Goal: Task Accomplishment & Management: Use online tool/utility

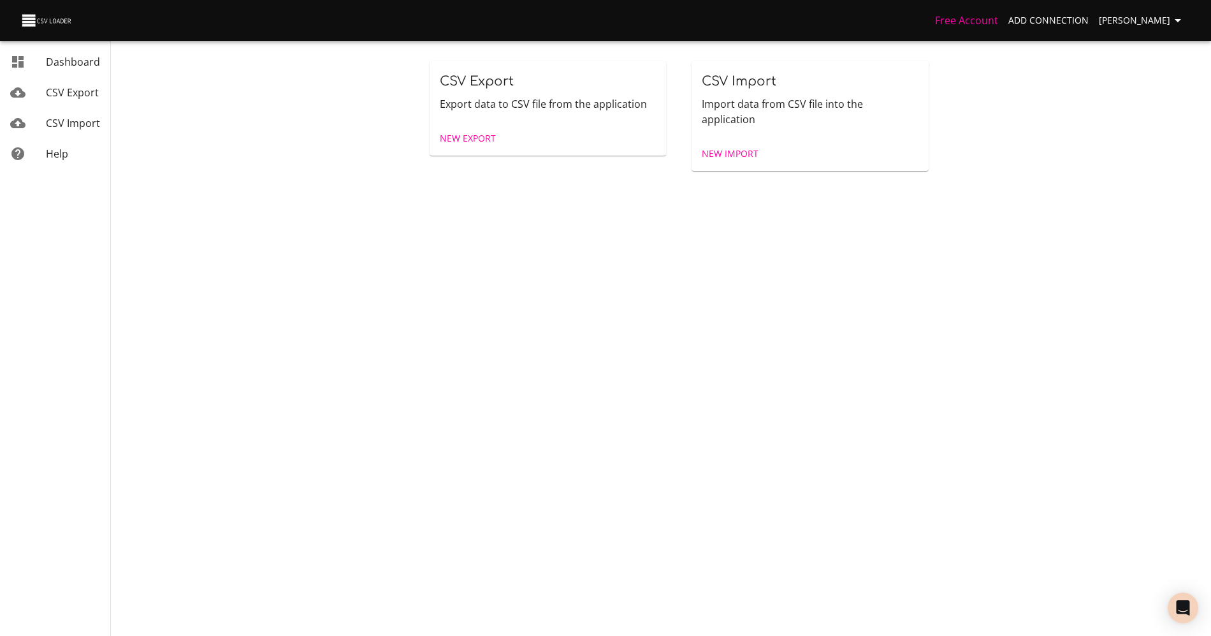
click at [451, 144] on span "New Export" at bounding box center [468, 139] width 56 height 16
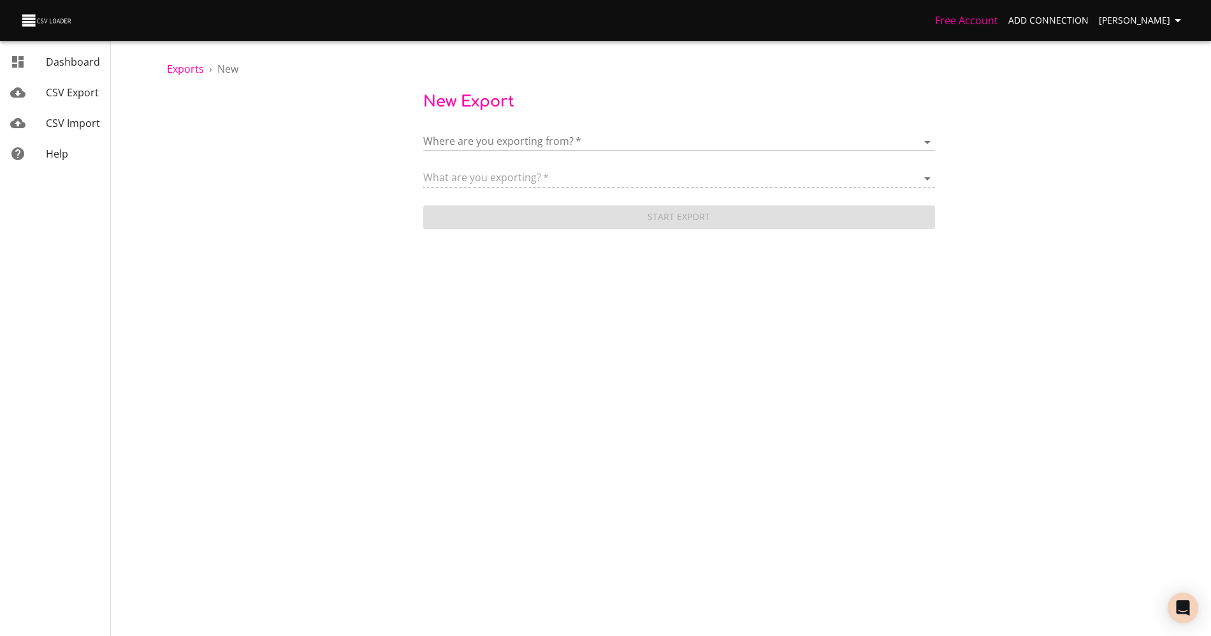
click at [451, 144] on body "Free Account Add Connection Anaëlle Doux Dashboard CSV Export CSV Import Help E…" at bounding box center [605, 318] width 1211 height 636
click at [329, 157] on div at bounding box center [605, 318] width 1211 height 636
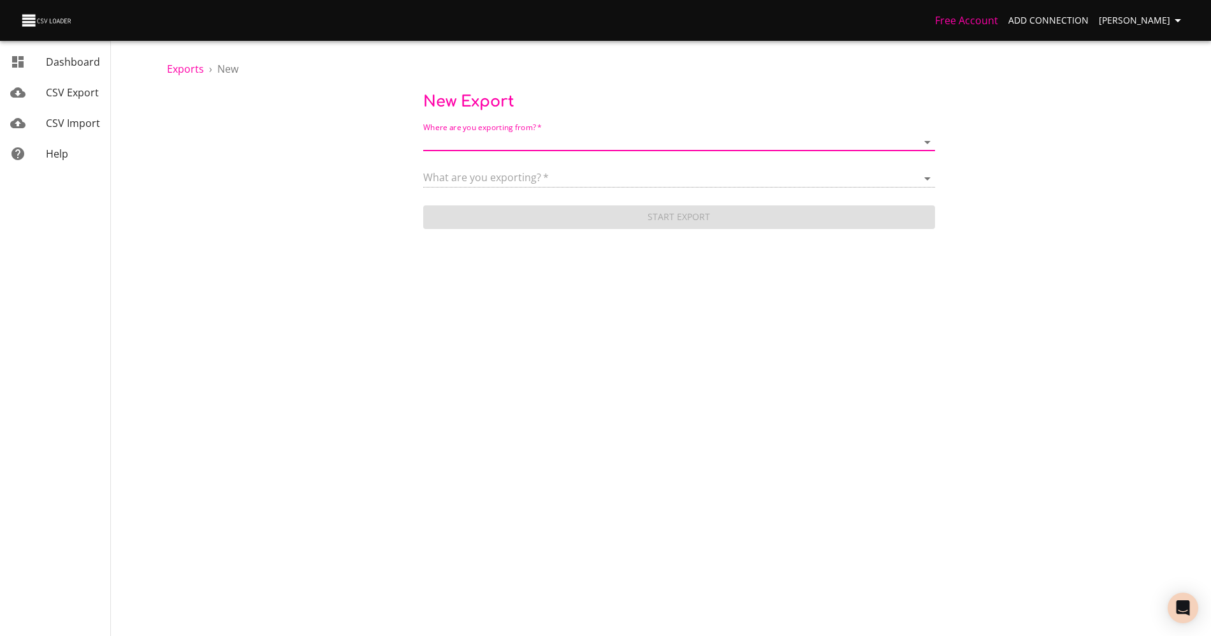
click at [495, 140] on body "Free Account Add Connection Anaëlle Doux Dashboard CSV Export CSV Import Help E…" at bounding box center [605, 318] width 1211 height 636
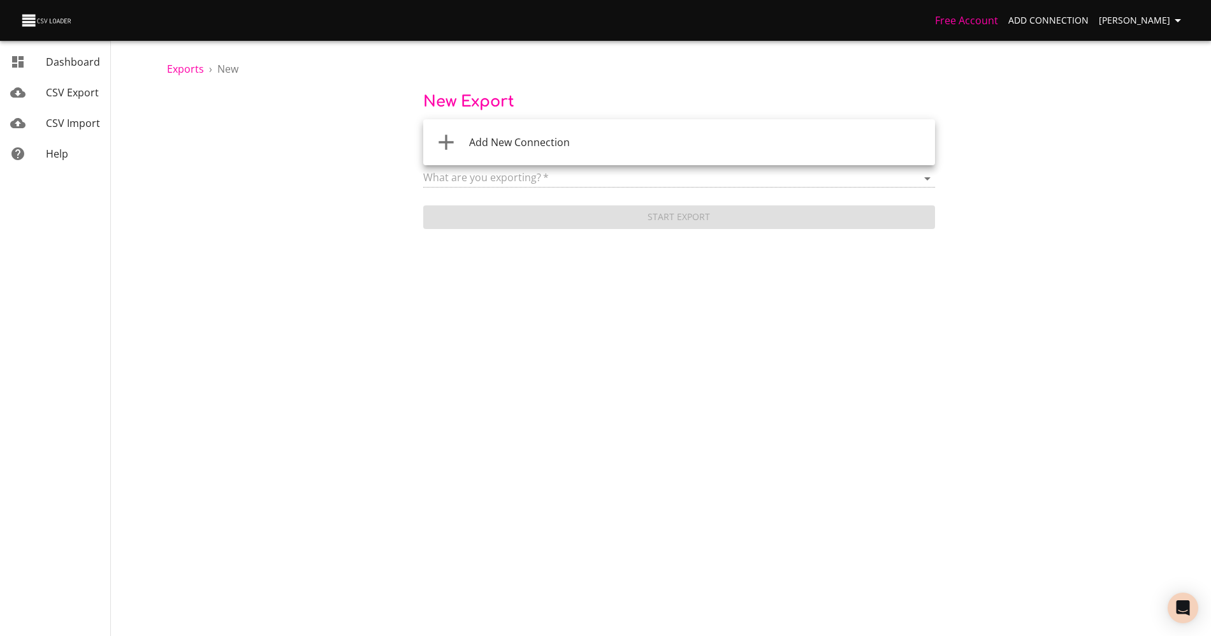
click at [511, 152] on li "Add New Connection" at bounding box center [679, 142] width 512 height 36
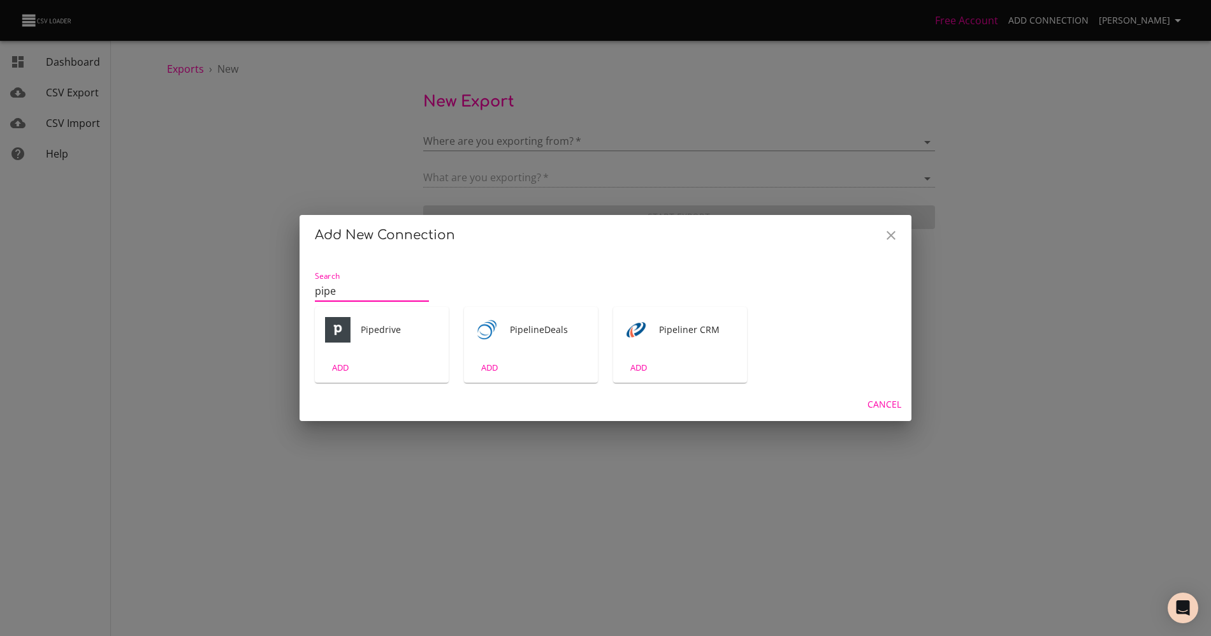
type input "pipe"
click at [361, 337] on div "Pipedrive" at bounding box center [382, 330] width 134 height 46
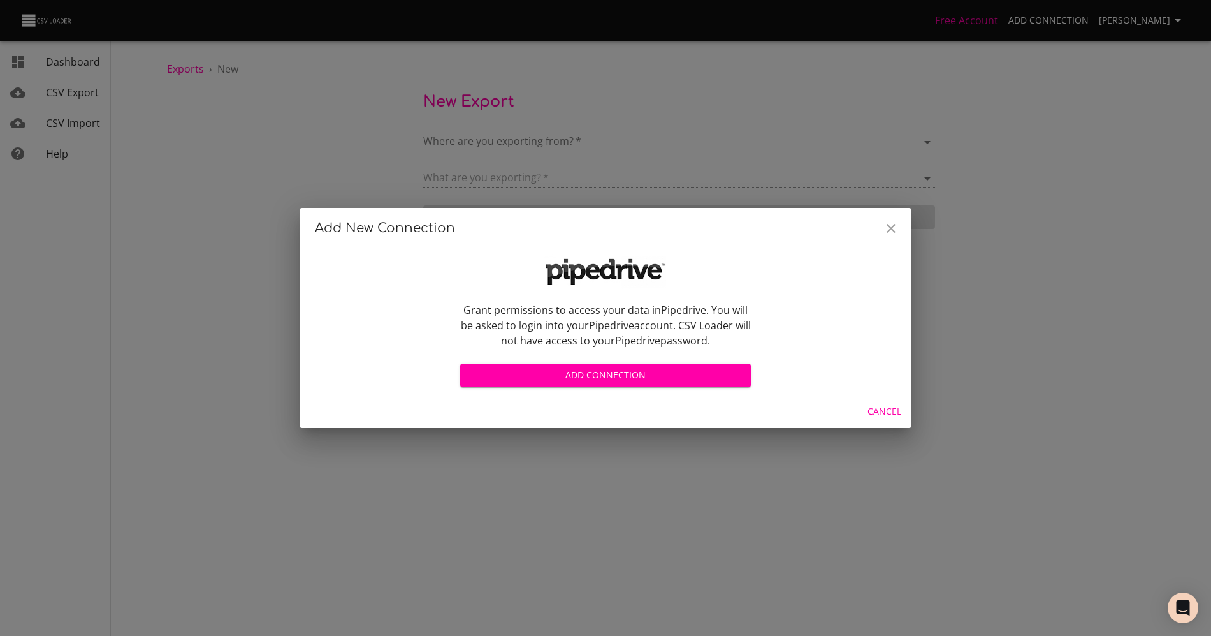
click at [560, 380] on span "Add Connection" at bounding box center [606, 375] width 270 height 16
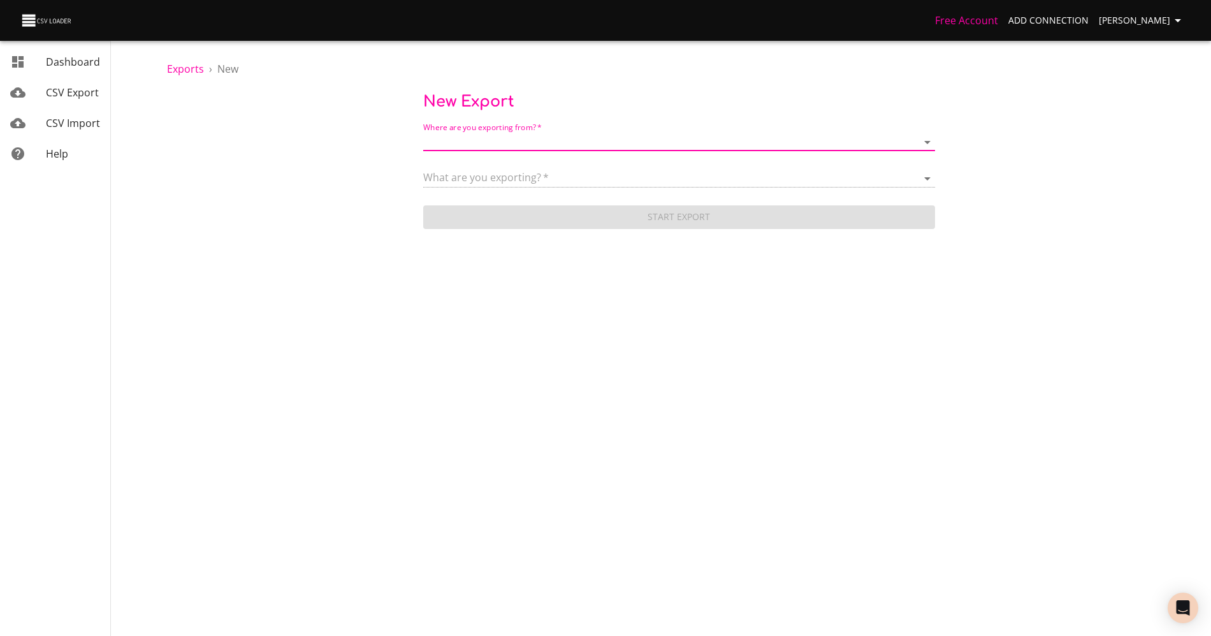
click at [452, 131] on label "Where are you exporting from?   *" at bounding box center [482, 128] width 119 height 8
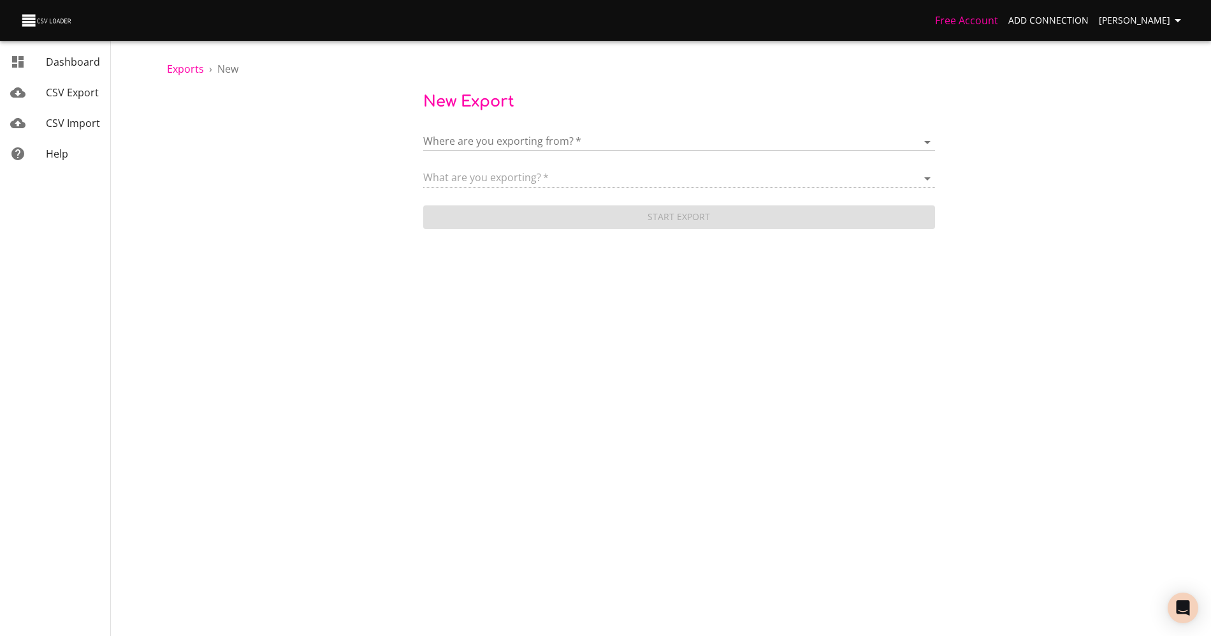
click at [453, 135] on body "Free Account Add Connection Anaëlle Doux Dashboard CSV Export CSV Import Help E…" at bounding box center [605, 318] width 1211 height 636
click at [372, 177] on div at bounding box center [605, 318] width 1211 height 636
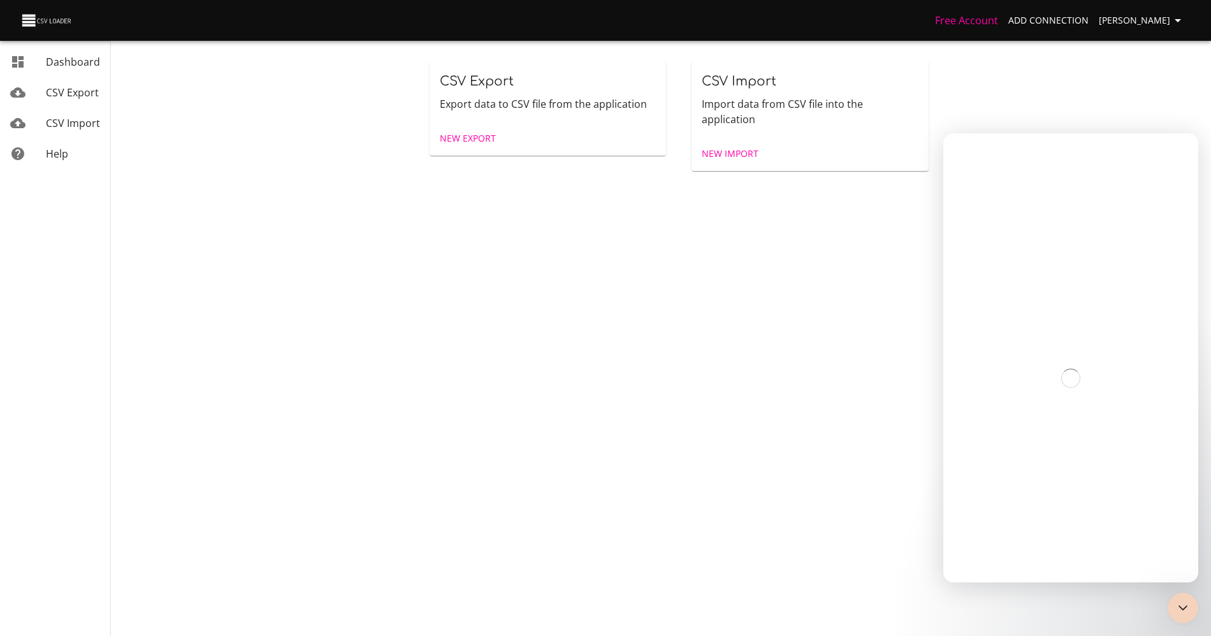
click at [476, 138] on span "New Export" at bounding box center [468, 139] width 56 height 16
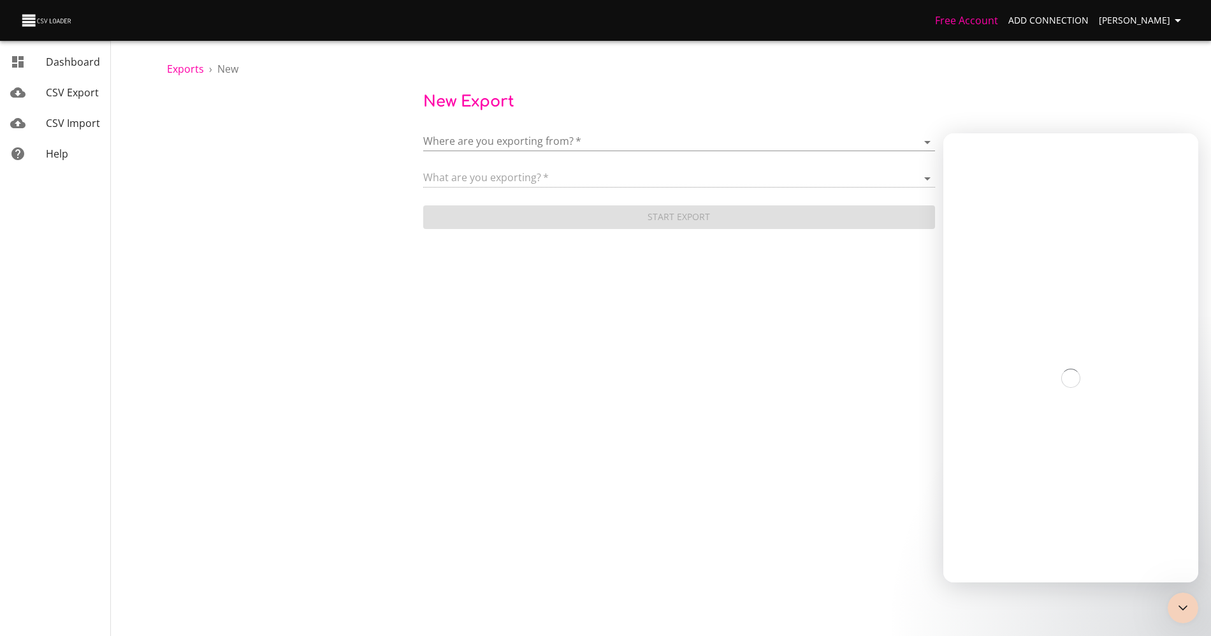
click at [488, 137] on body "Free Account Add Connection Anaëlle Doux Dashboard CSV Export CSV Import Help E…" at bounding box center [605, 318] width 1211 height 636
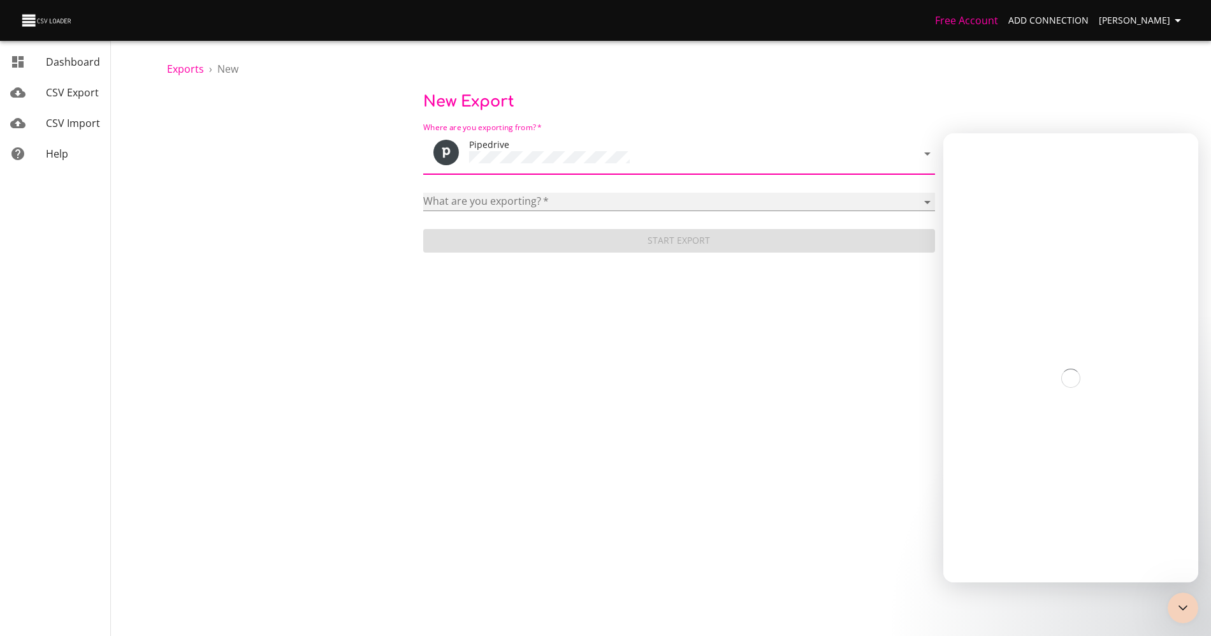
click at [508, 193] on select "Activities Activity Types Deal Products Deals Email Threads Emails Notes Organi…" at bounding box center [679, 202] width 512 height 18
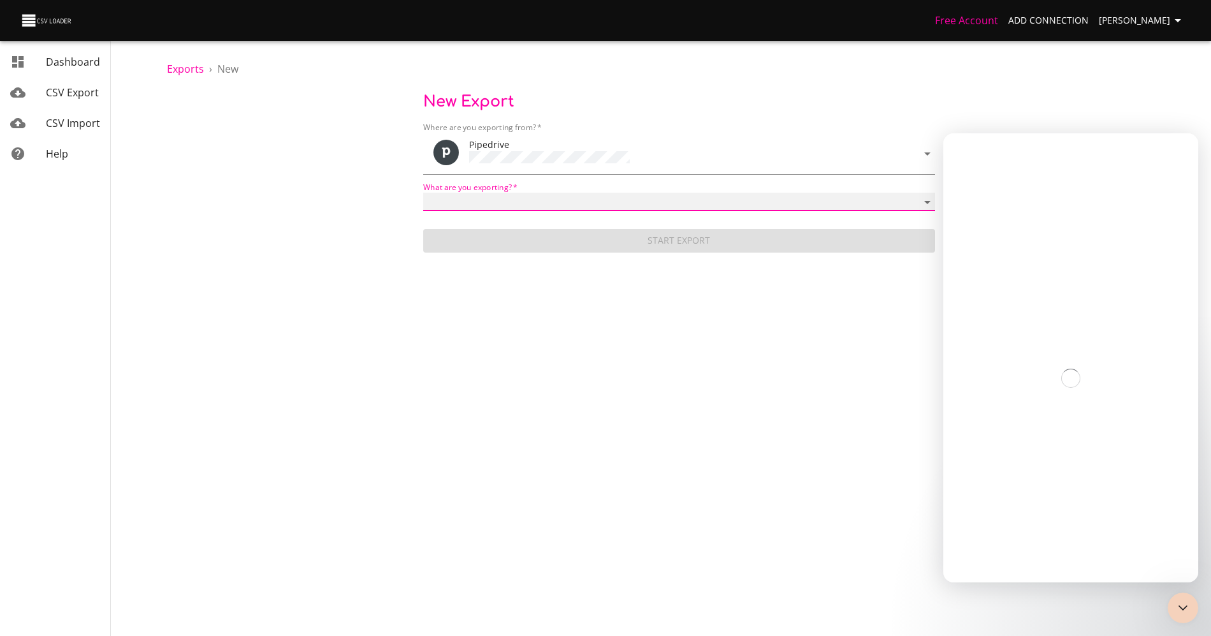
select select "mail_threads"
click at [423, 193] on select "Activities Activity Types Deal Products Deals Email Threads Emails Notes Organi…" at bounding box center [679, 202] width 512 height 18
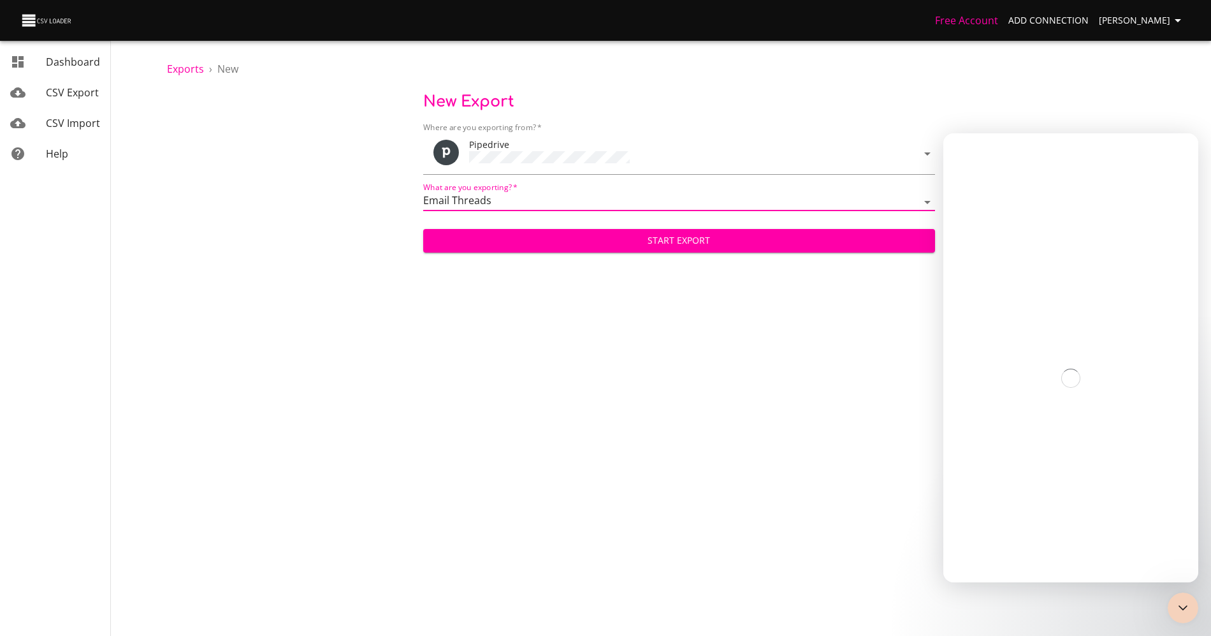
click at [519, 235] on span "Start Export" at bounding box center [680, 241] width 492 height 16
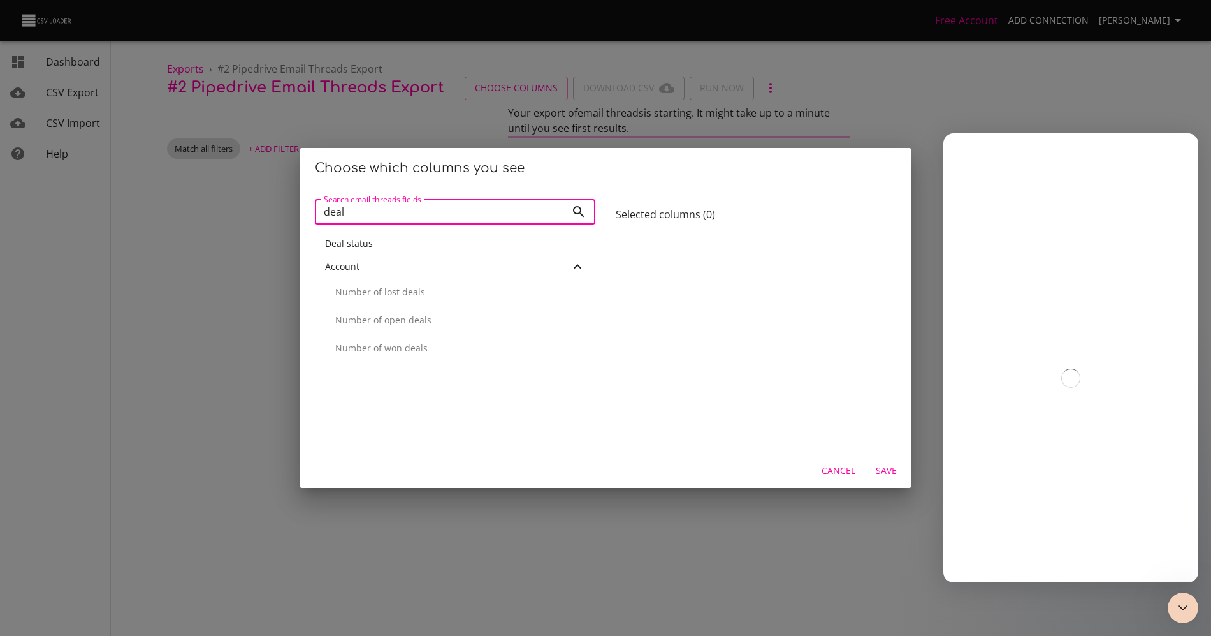
type input "deal"
click at [400, 267] on div "Account" at bounding box center [447, 266] width 245 height 13
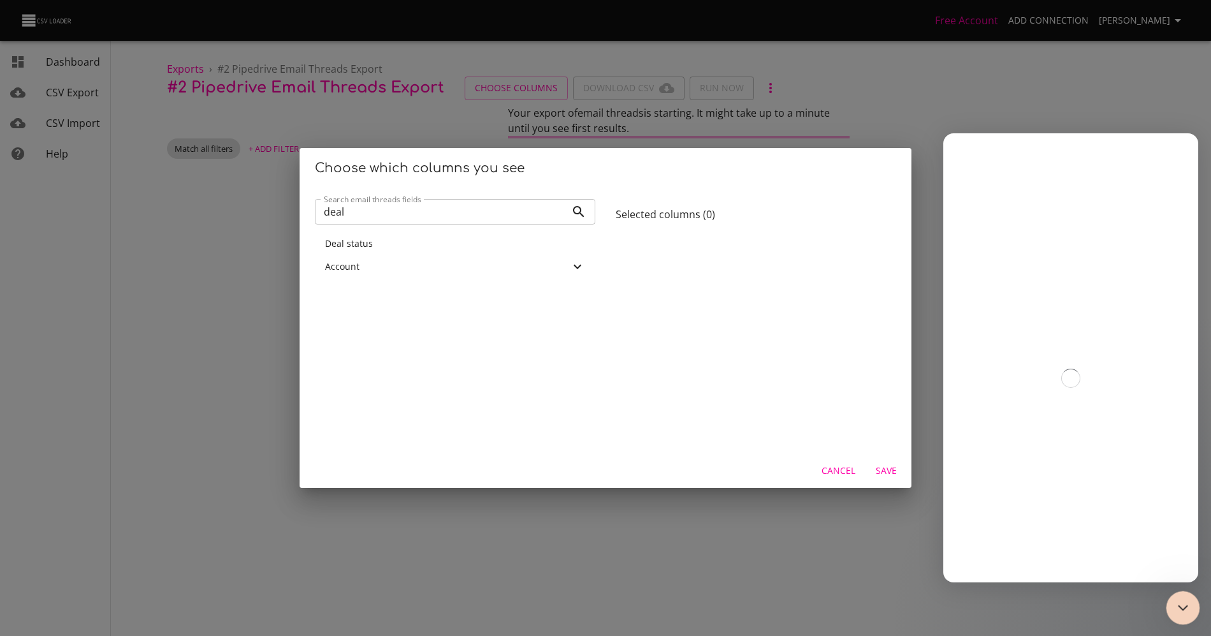
click at [1174, 601] on icon "Close Intercom Messenger" at bounding box center [1181, 605] width 15 height 15
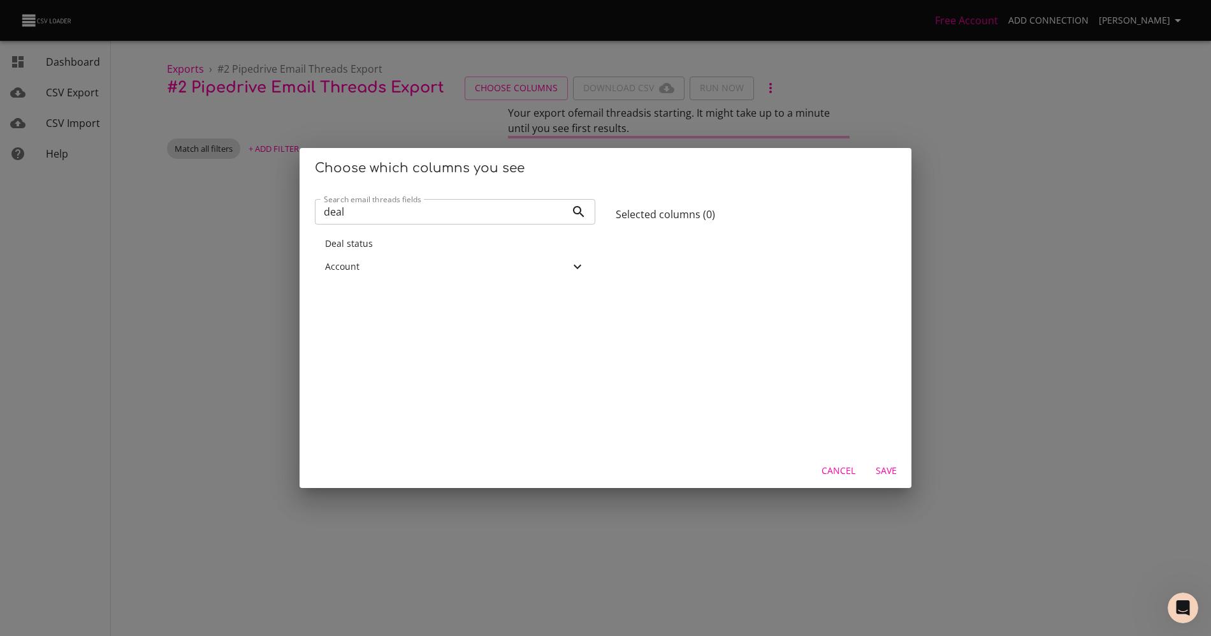
click at [421, 223] on input "deal" at bounding box center [440, 212] width 251 height 26
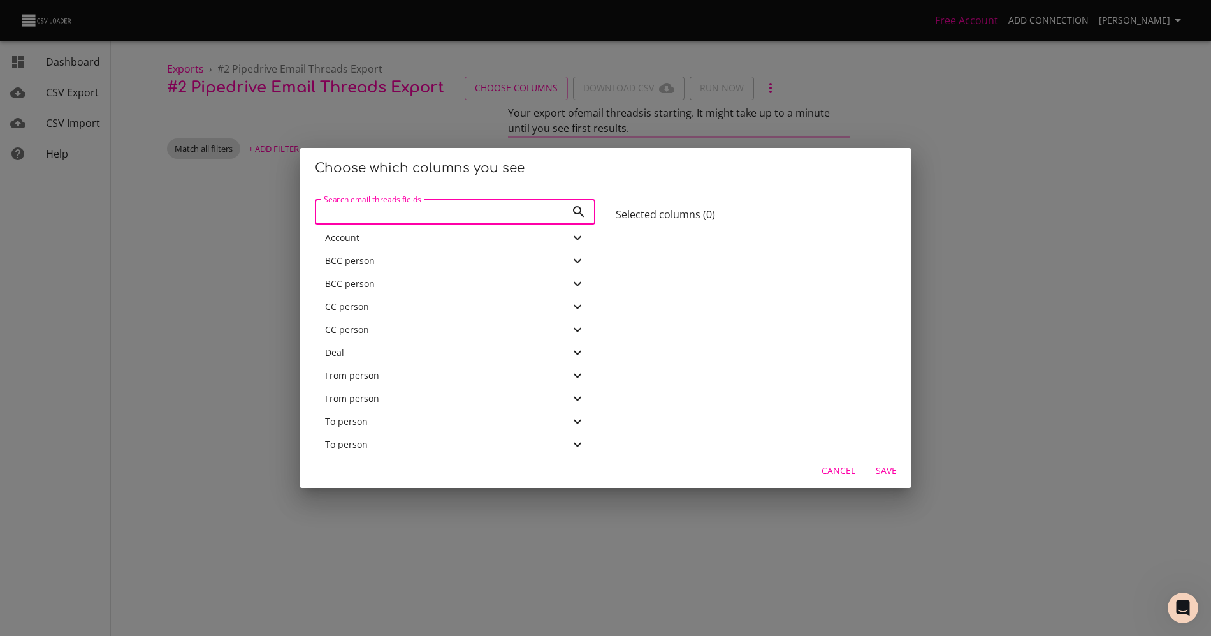
scroll to position [939, 0]
click at [413, 341] on div "Deal" at bounding box center [447, 338] width 245 height 13
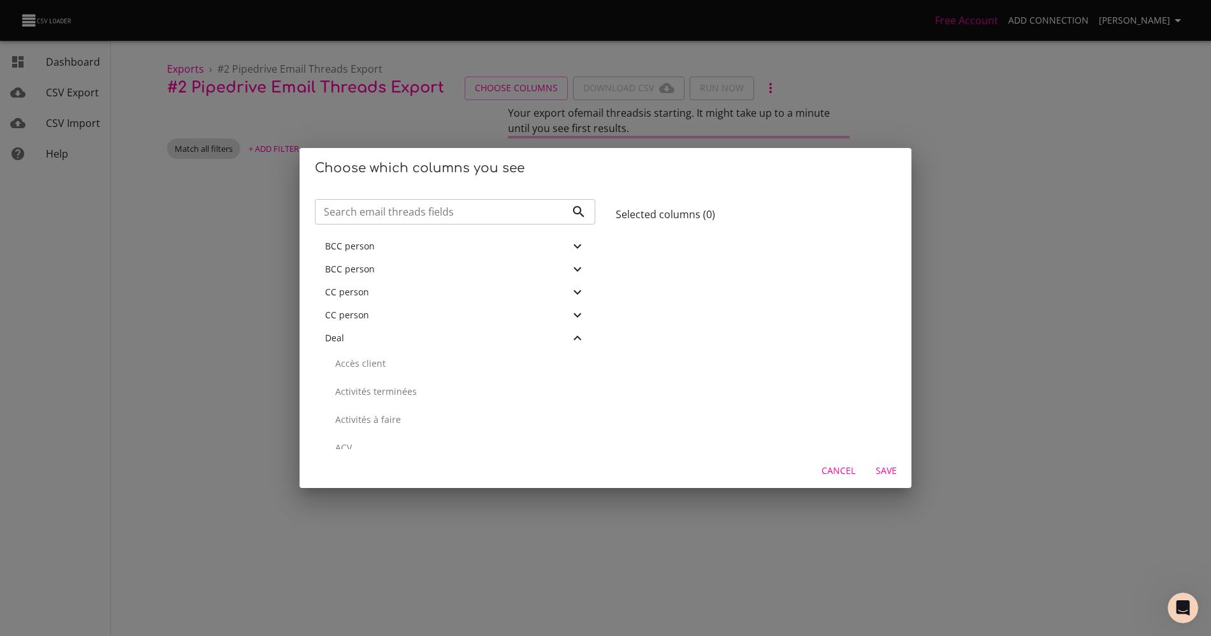
click at [414, 336] on div "Deal" at bounding box center [447, 338] width 245 height 13
click at [548, 286] on div "Account" at bounding box center [447, 280] width 245 height 13
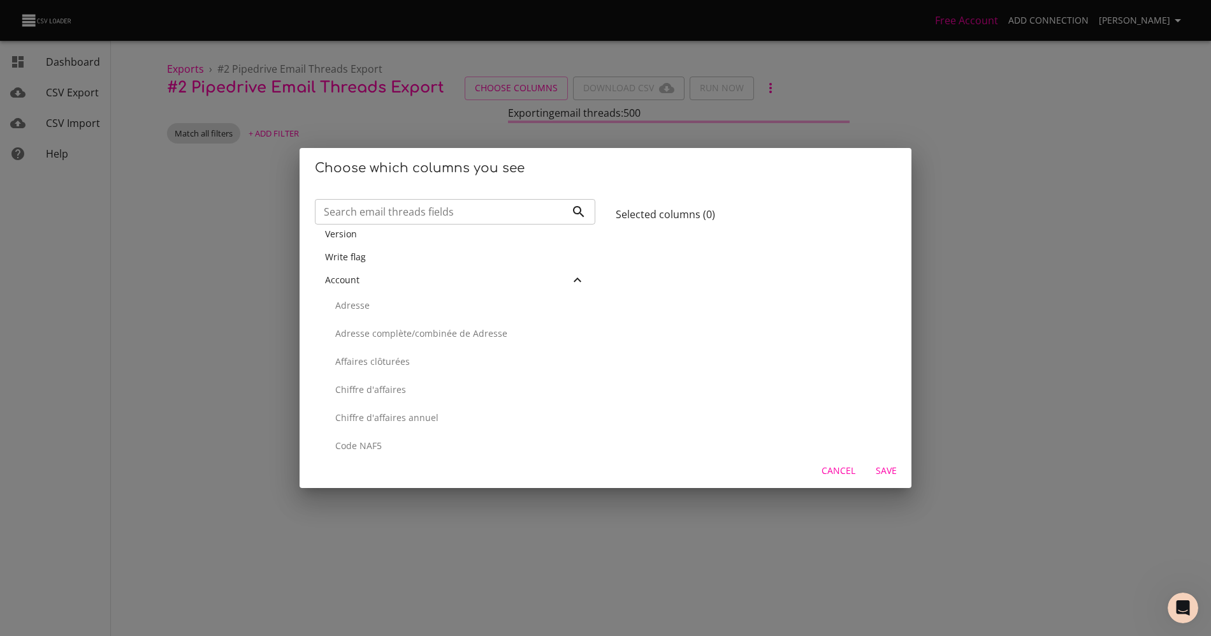
click at [548, 284] on div "Account" at bounding box center [447, 280] width 245 height 13
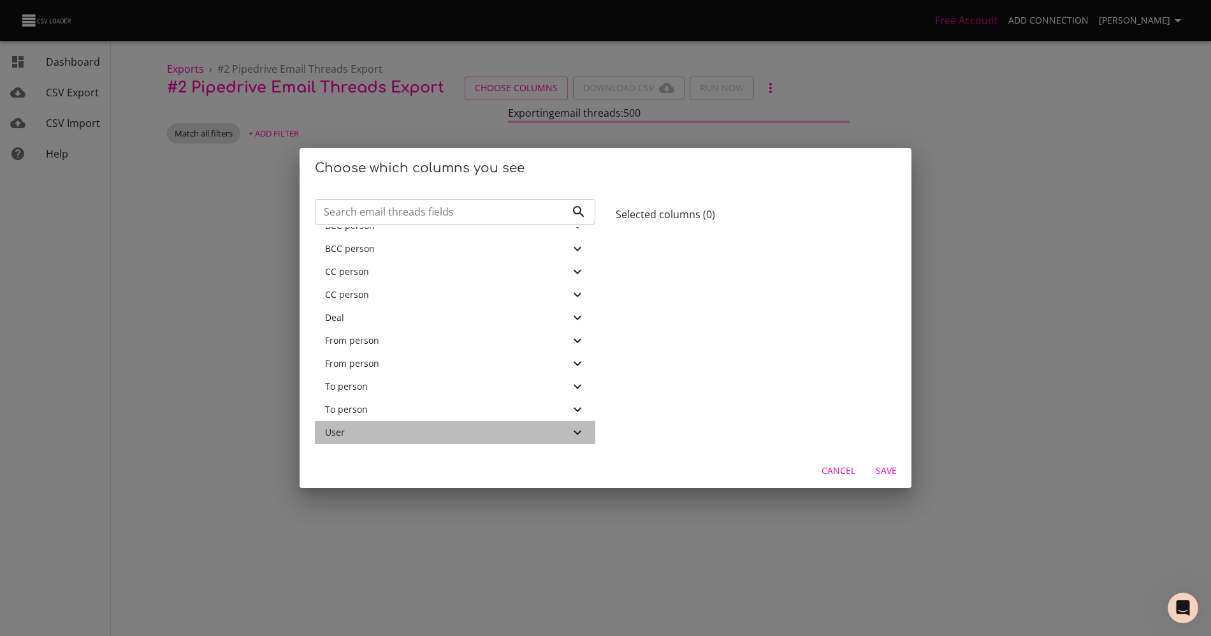
click at [569, 423] on div "User" at bounding box center [455, 432] width 281 height 23
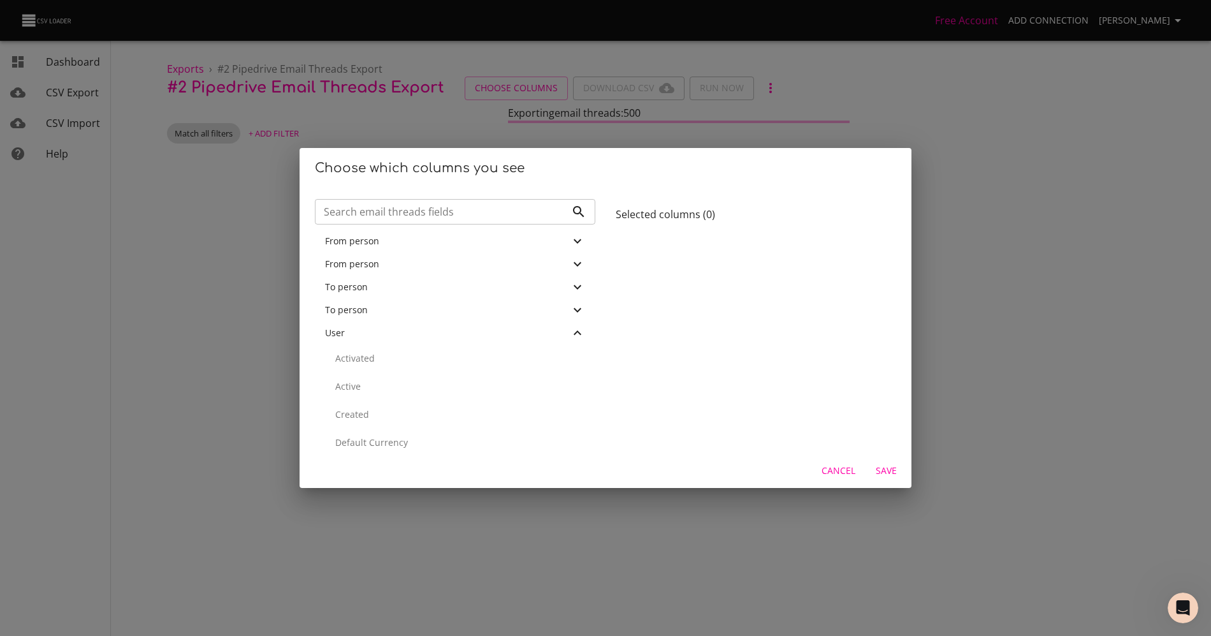
scroll to position [1143, 0]
click at [831, 480] on button "Cancel" at bounding box center [839, 471] width 44 height 24
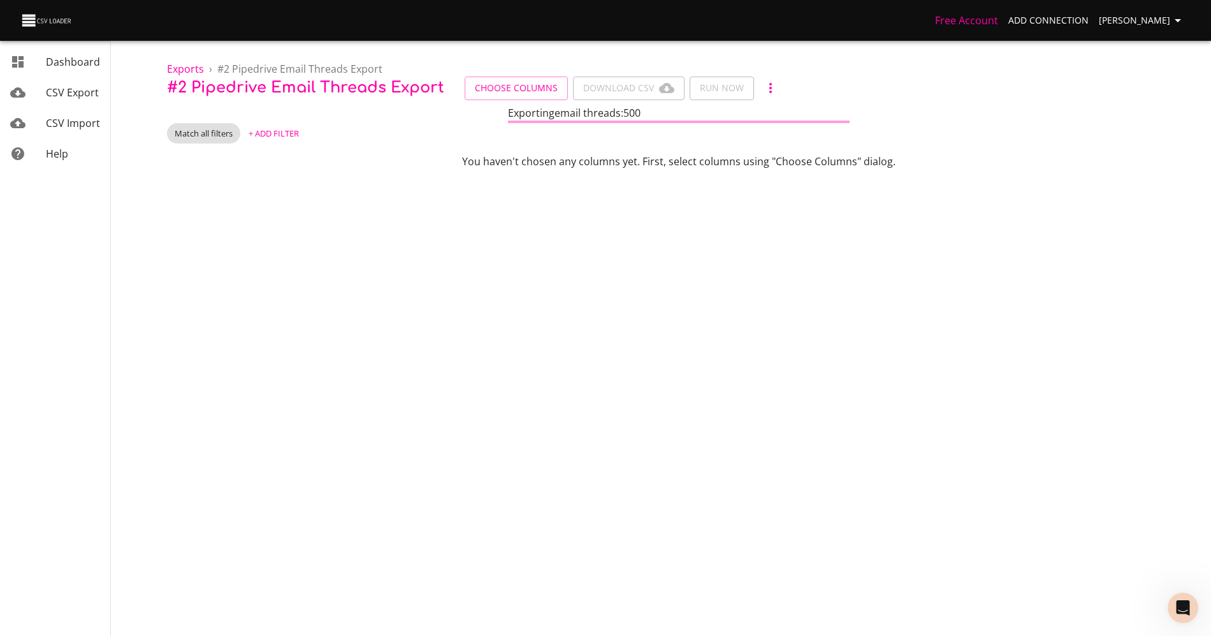
scroll to position [0, 0]
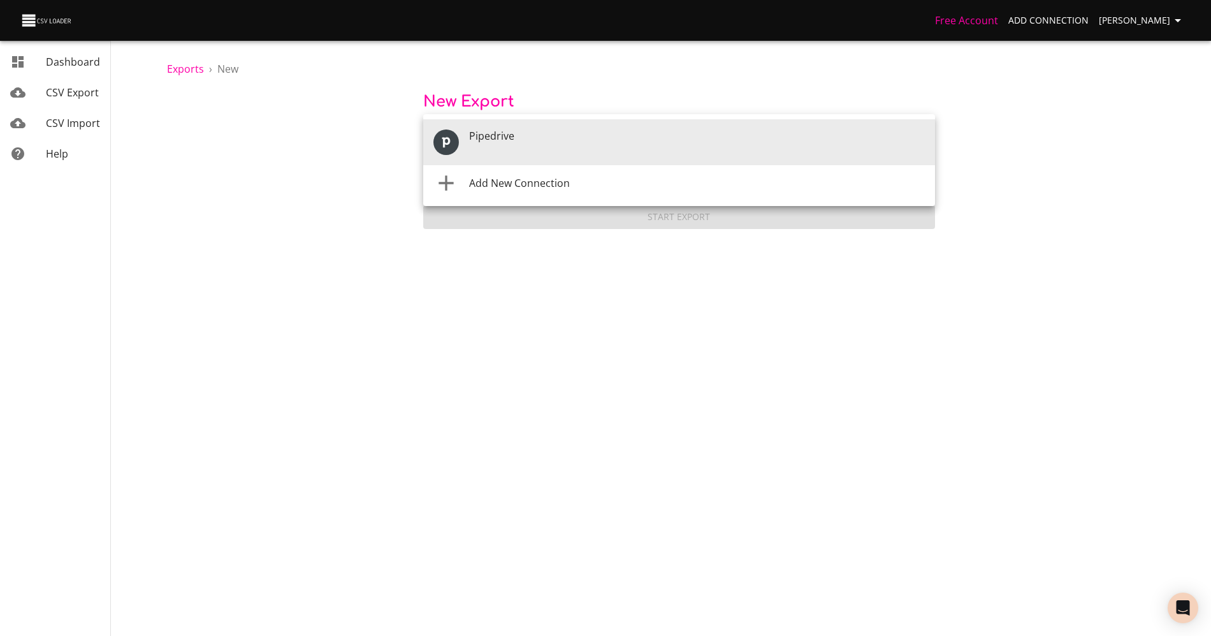
click at [475, 151] on body "Free Account Add Connection Anaëlle Doux Dashboard CSV Export CSV Import Help E…" at bounding box center [605, 318] width 1211 height 636
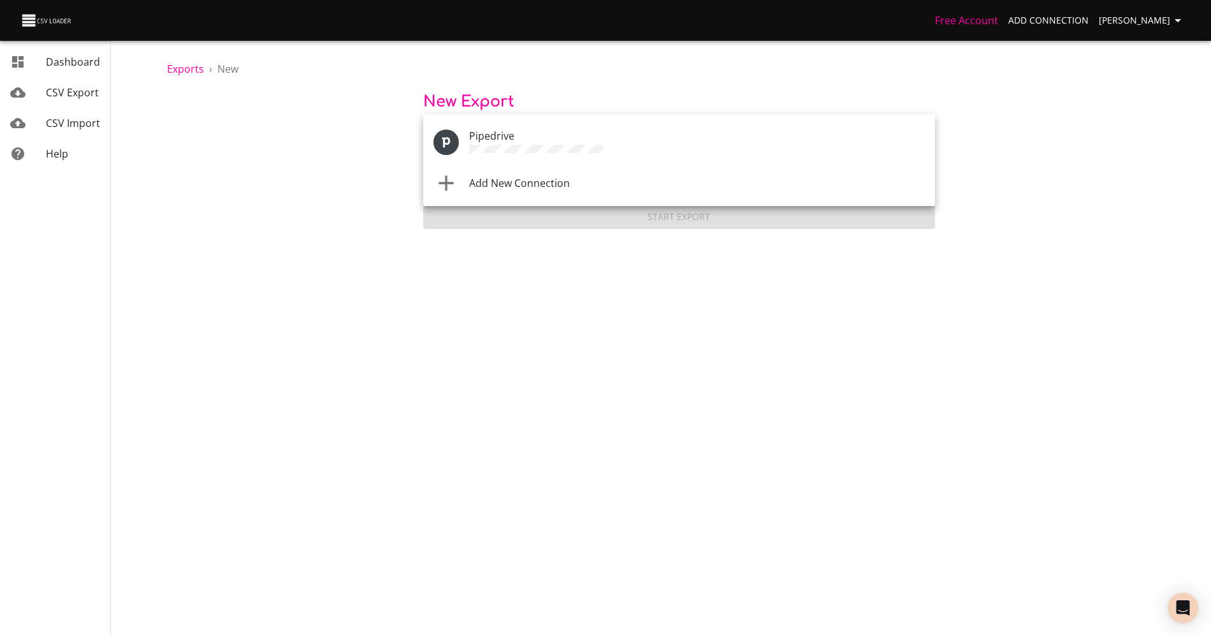
click at [479, 140] on span "Pipedrive" at bounding box center [491, 136] width 45 height 14
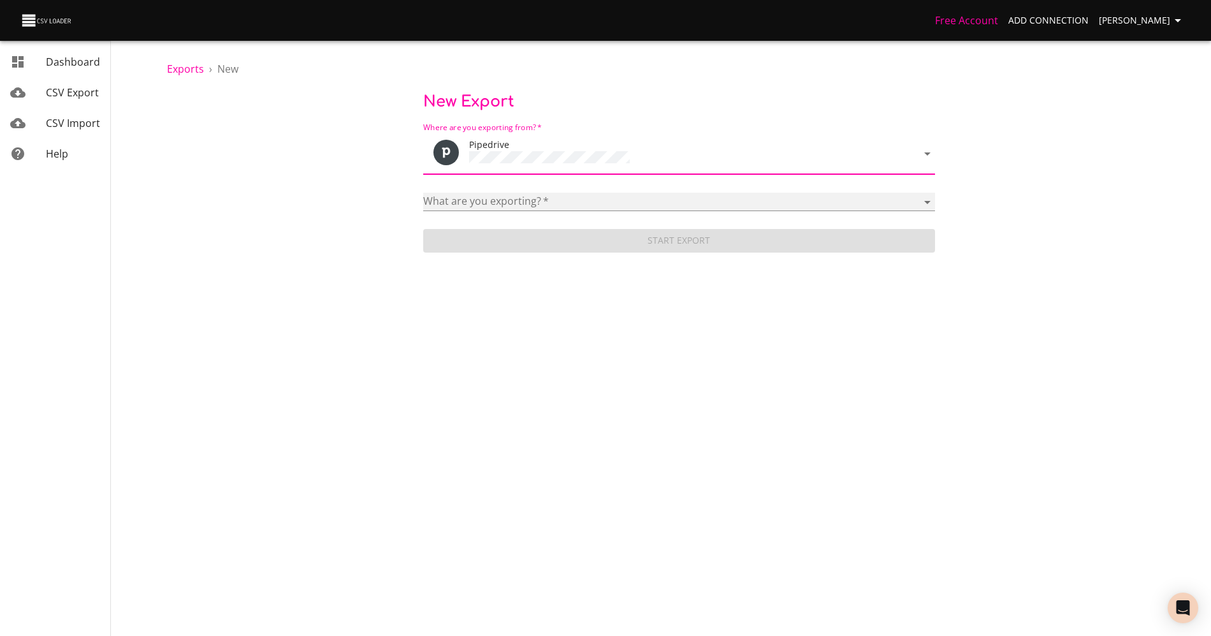
click at [480, 206] on select "Activities Activity Types Deal Products Deals Email Threads Emails Notes Organi…" at bounding box center [679, 202] width 512 height 18
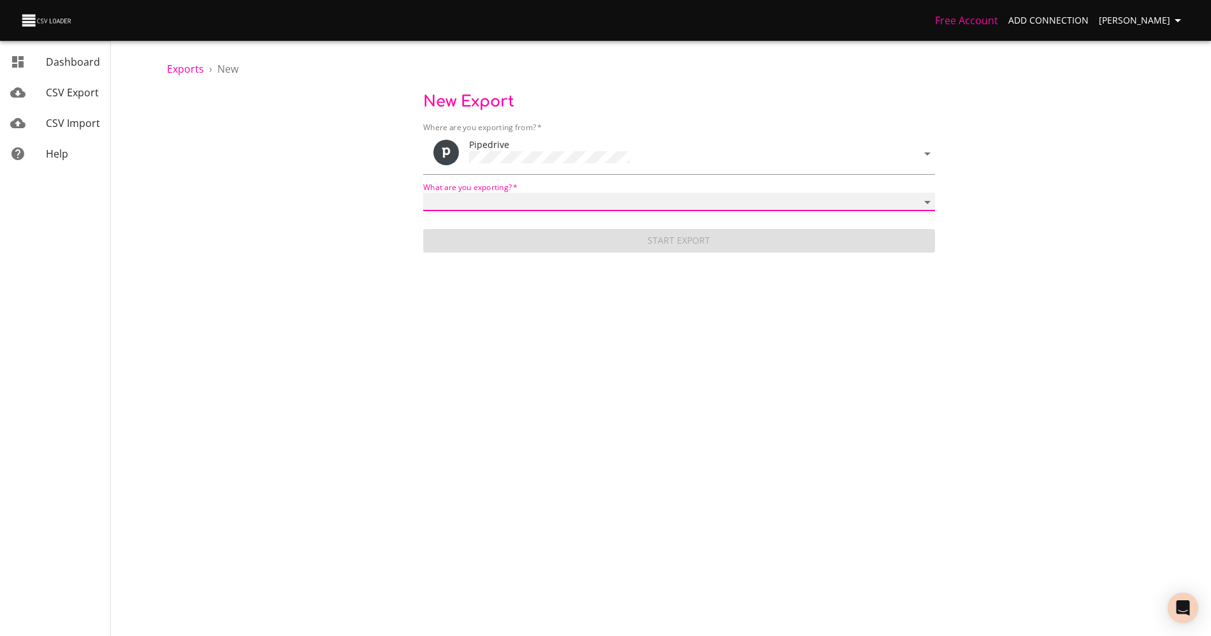
select select "mail_threads"
click at [423, 193] on select "Activities Activity Types Deal Products Deals Email Threads Emails Notes Organi…" at bounding box center [679, 202] width 512 height 18
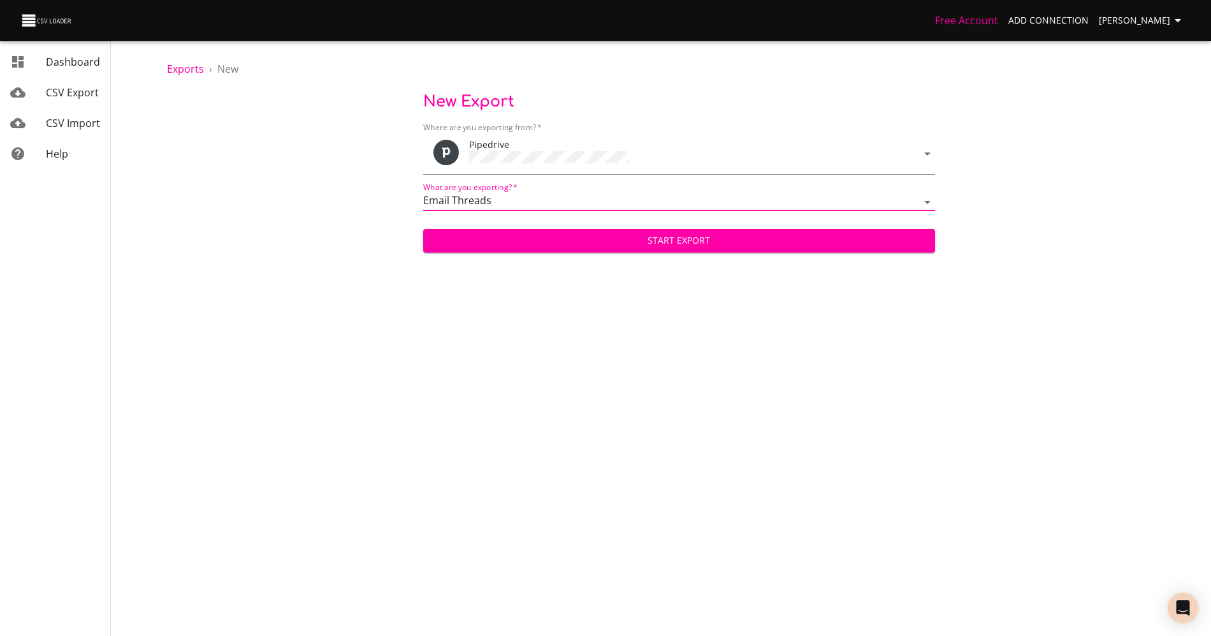
click at [509, 237] on span "Start Export" at bounding box center [680, 241] width 492 height 16
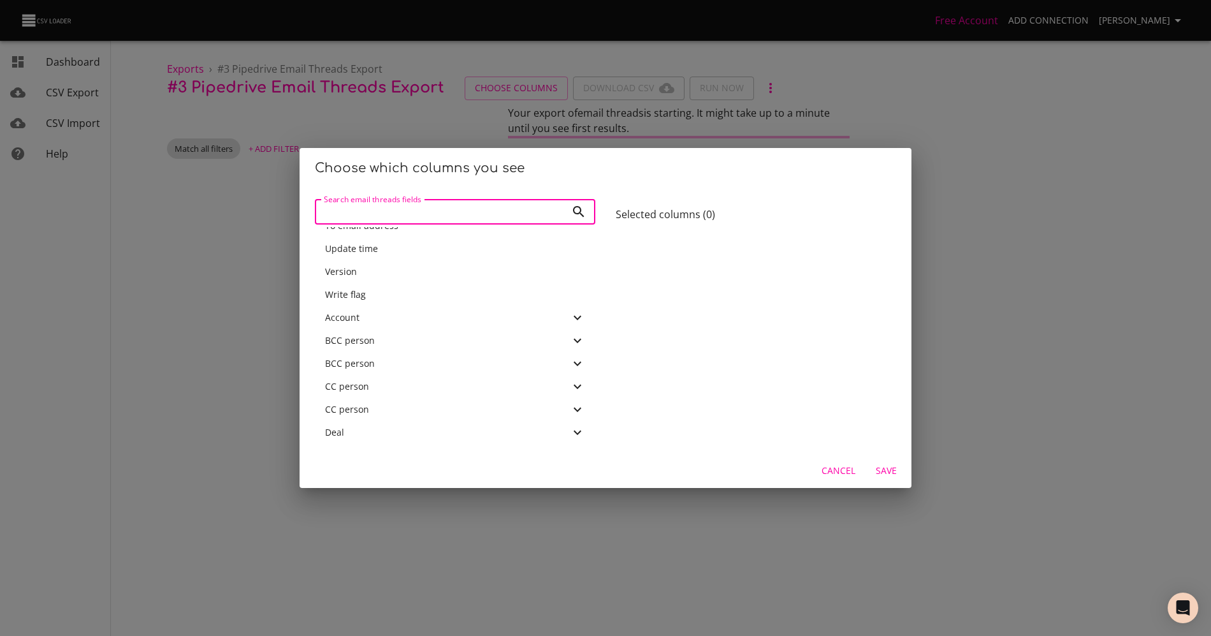
scroll to position [919, 0]
click at [362, 349] on div "Deal" at bounding box center [455, 357] width 281 height 23
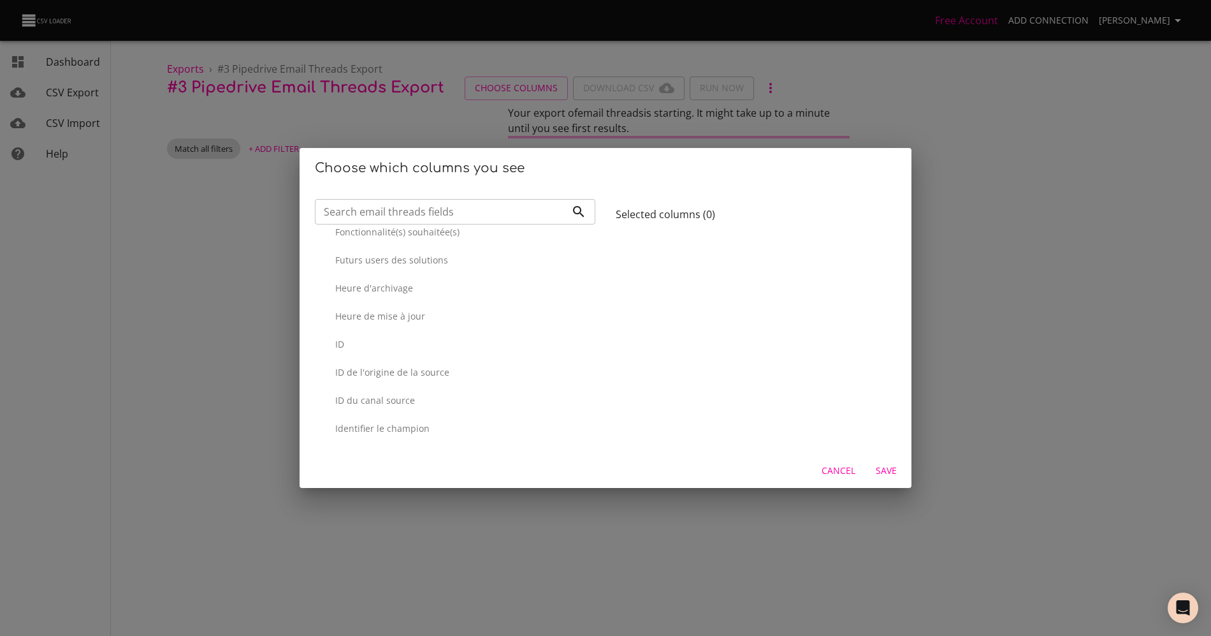
scroll to position [2348, 0]
click at [370, 347] on p "ID" at bounding box center [460, 342] width 250 height 13
click at [833, 474] on span "Cancel" at bounding box center [839, 471] width 34 height 16
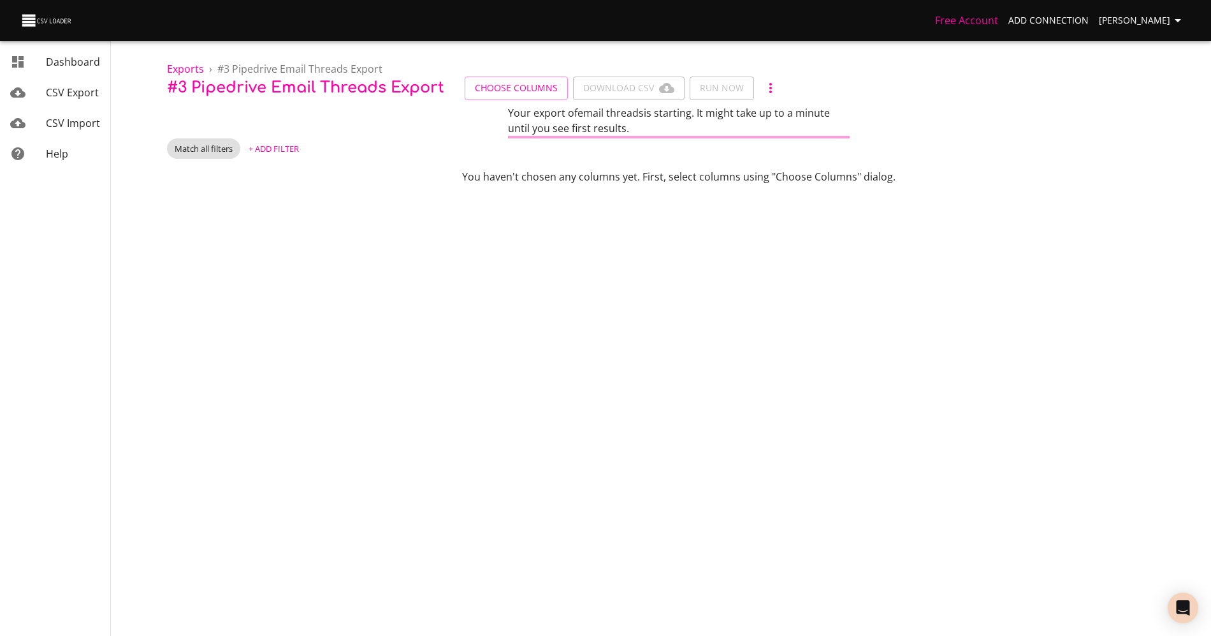
click at [277, 159] on div "Exports › # 3 Pipedrive Email threads Export # 3 Pipedrive Email threads Export…" at bounding box center [679, 92] width 1065 height 184
click at [277, 153] on span "+ Add Filter" at bounding box center [274, 149] width 50 height 15
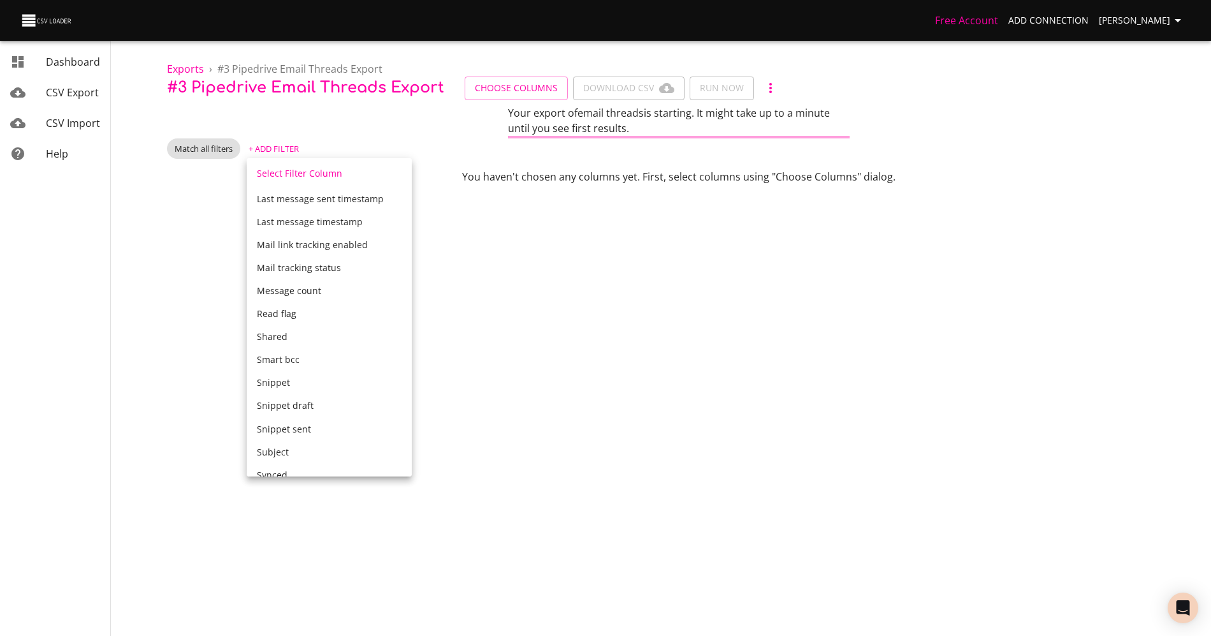
scroll to position [0, 0]
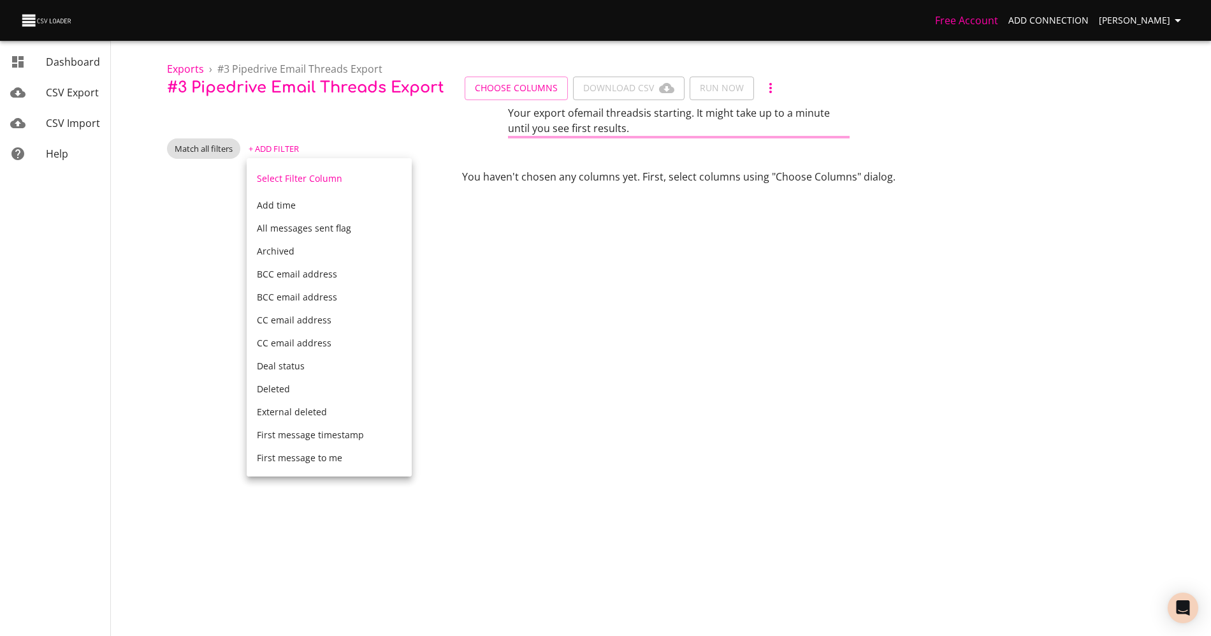
click at [201, 155] on div at bounding box center [605, 318] width 1211 height 636
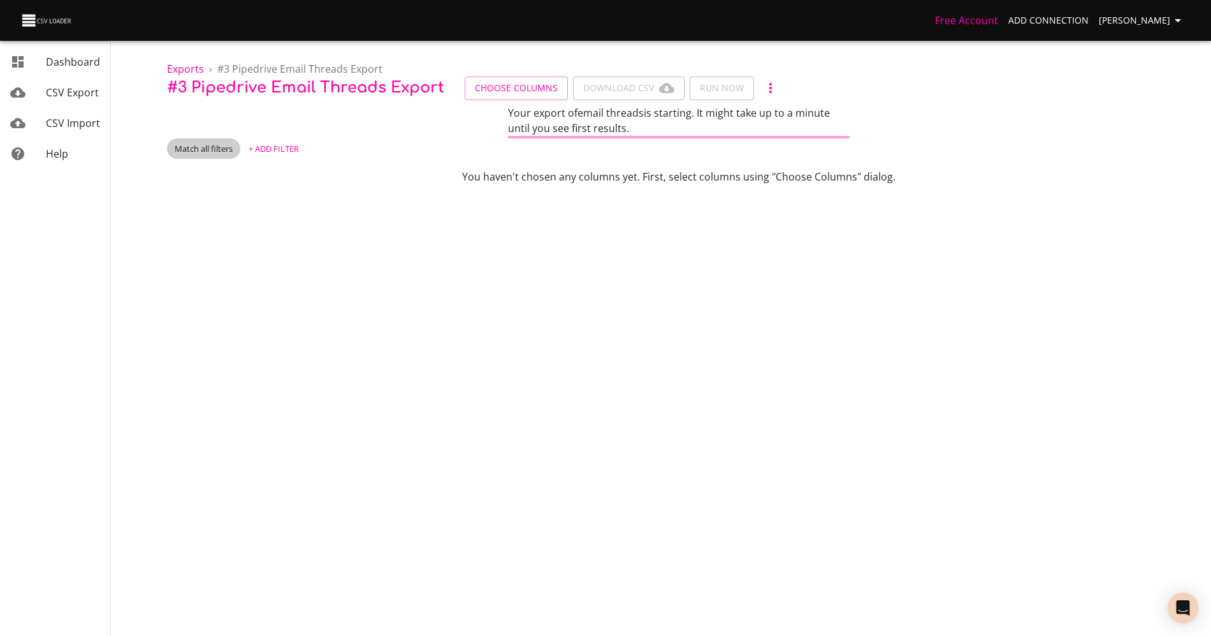
click at [208, 146] on span "Match all filters" at bounding box center [203, 149] width 73 height 12
click at [555, 87] on div at bounding box center [605, 318] width 1211 height 636
click at [536, 87] on span "Choose Columns" at bounding box center [516, 88] width 83 height 16
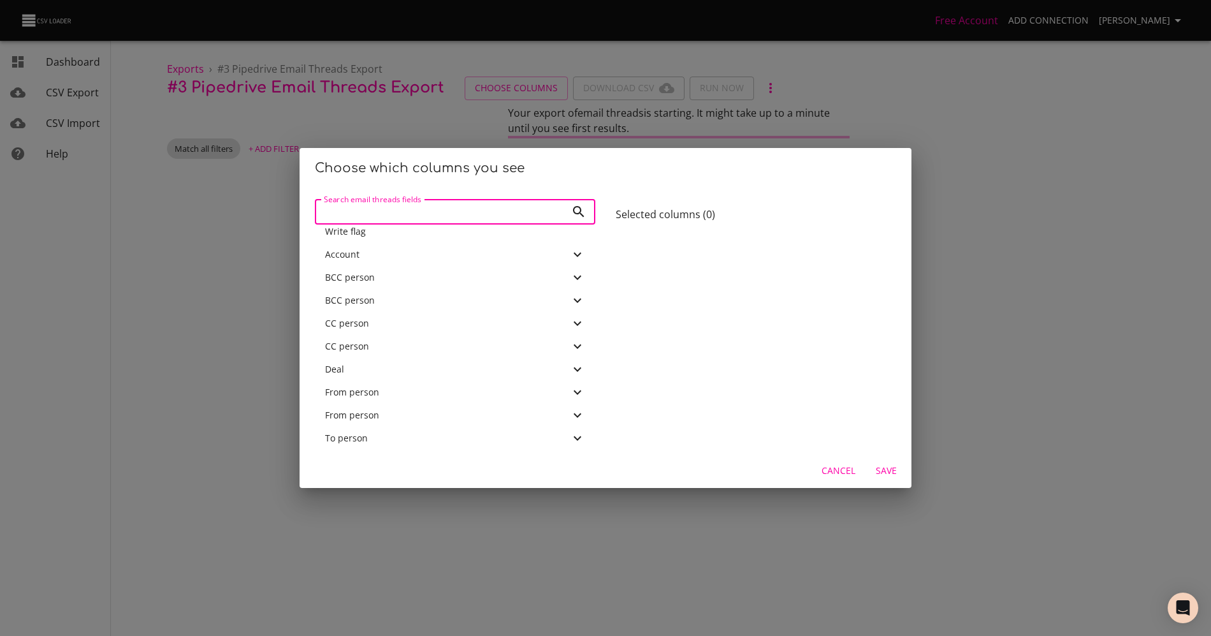
scroll to position [960, 0]
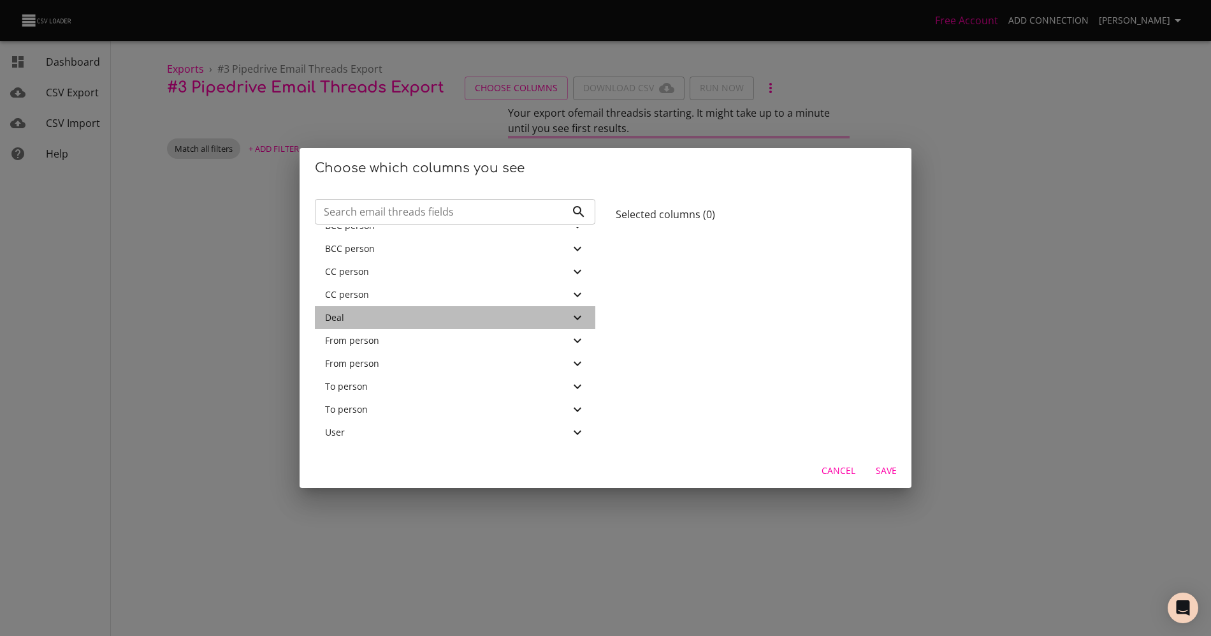
click at [384, 311] on div "Deal" at bounding box center [447, 317] width 245 height 13
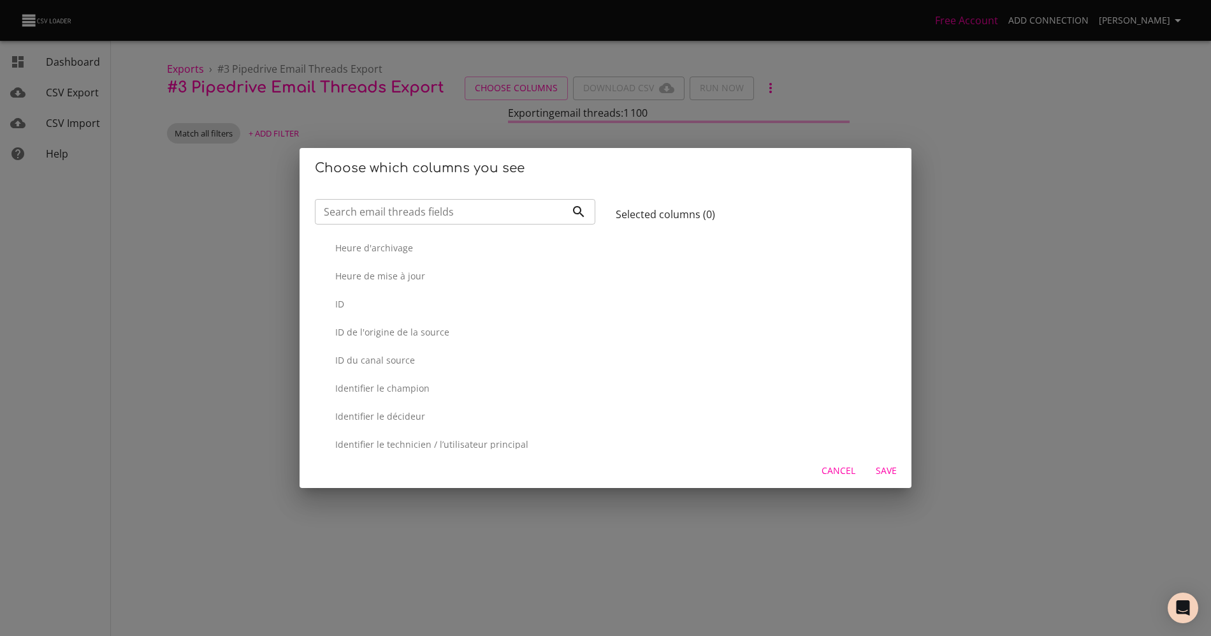
scroll to position [2372, 0]
click at [381, 323] on p "ID" at bounding box center [460, 318] width 250 height 13
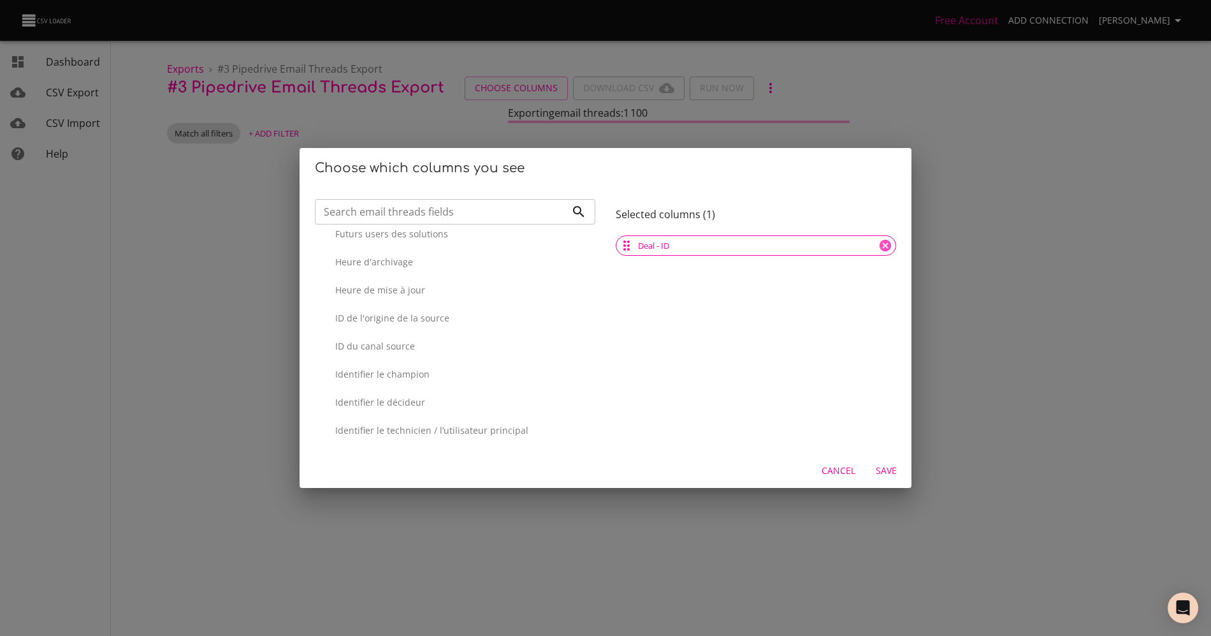
click at [879, 468] on span "Save" at bounding box center [886, 471] width 31 height 16
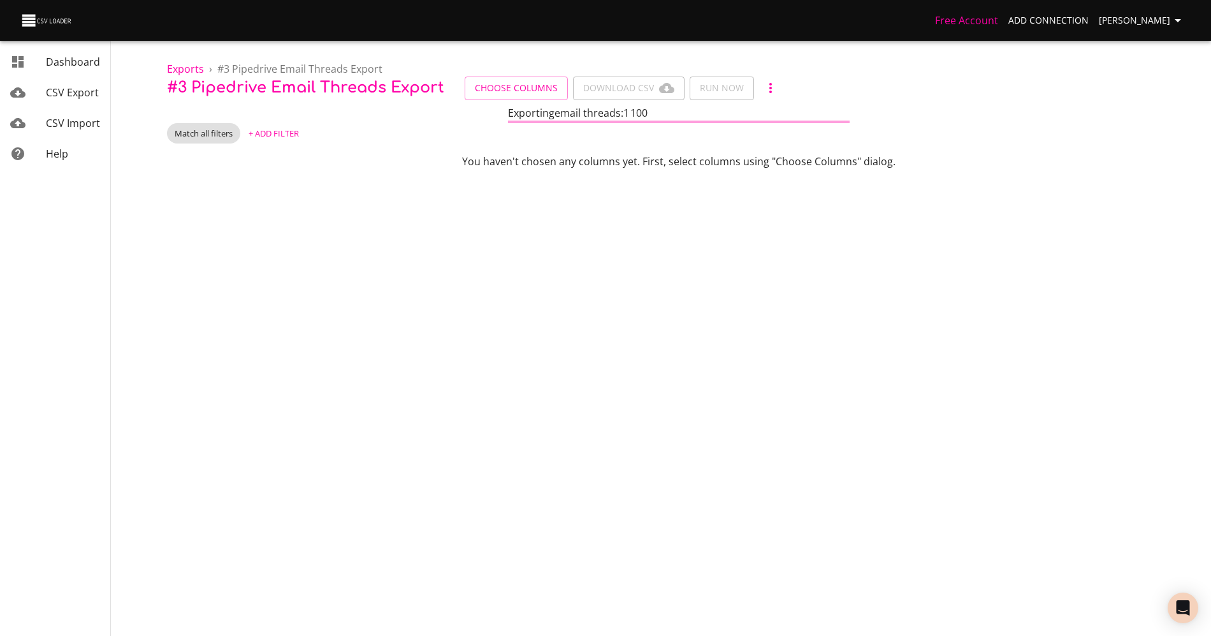
click at [276, 135] on span "+ Add Filter" at bounding box center [274, 133] width 50 height 15
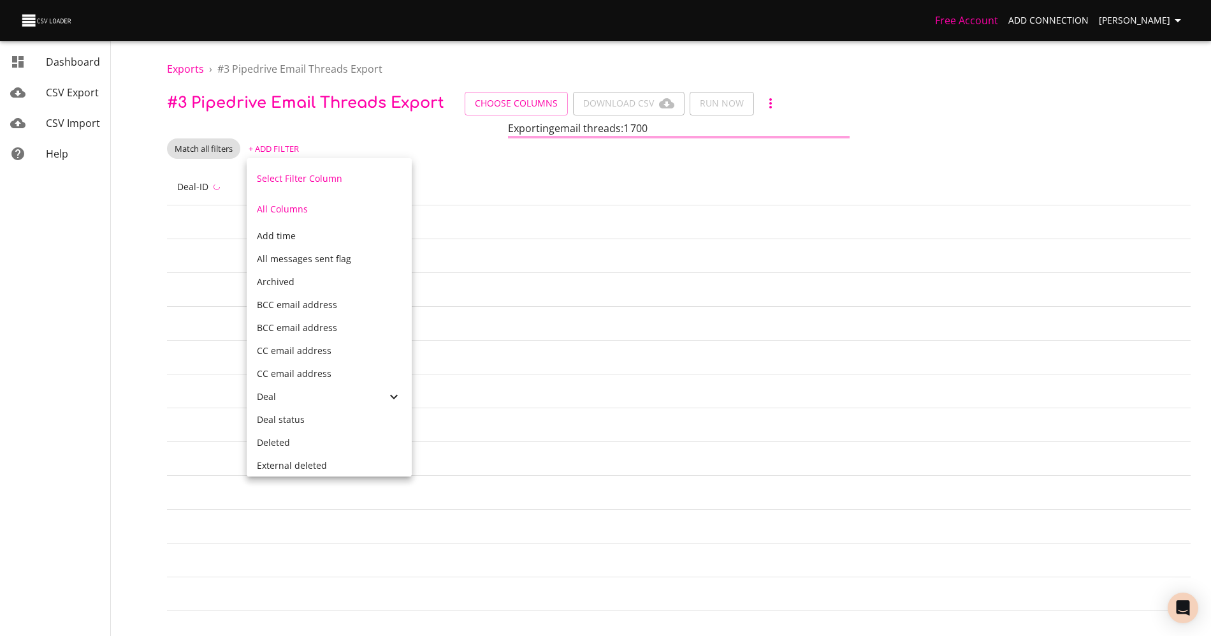
click at [506, 98] on div at bounding box center [605, 318] width 1211 height 636
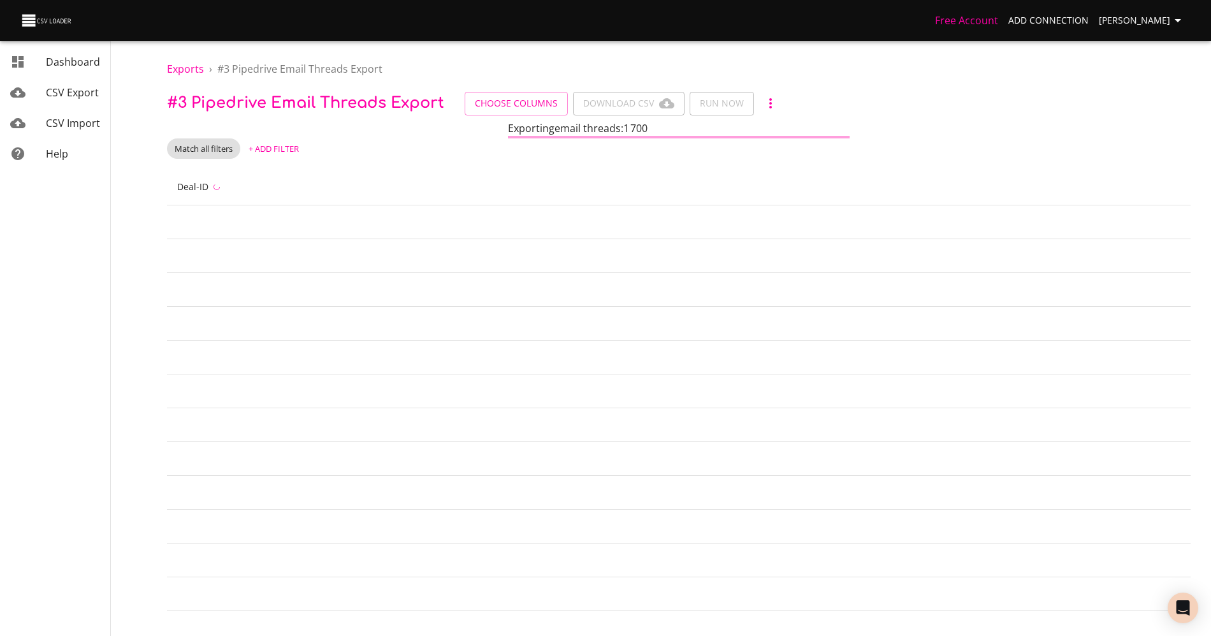
click at [500, 103] on span "Choose Columns" at bounding box center [516, 104] width 83 height 16
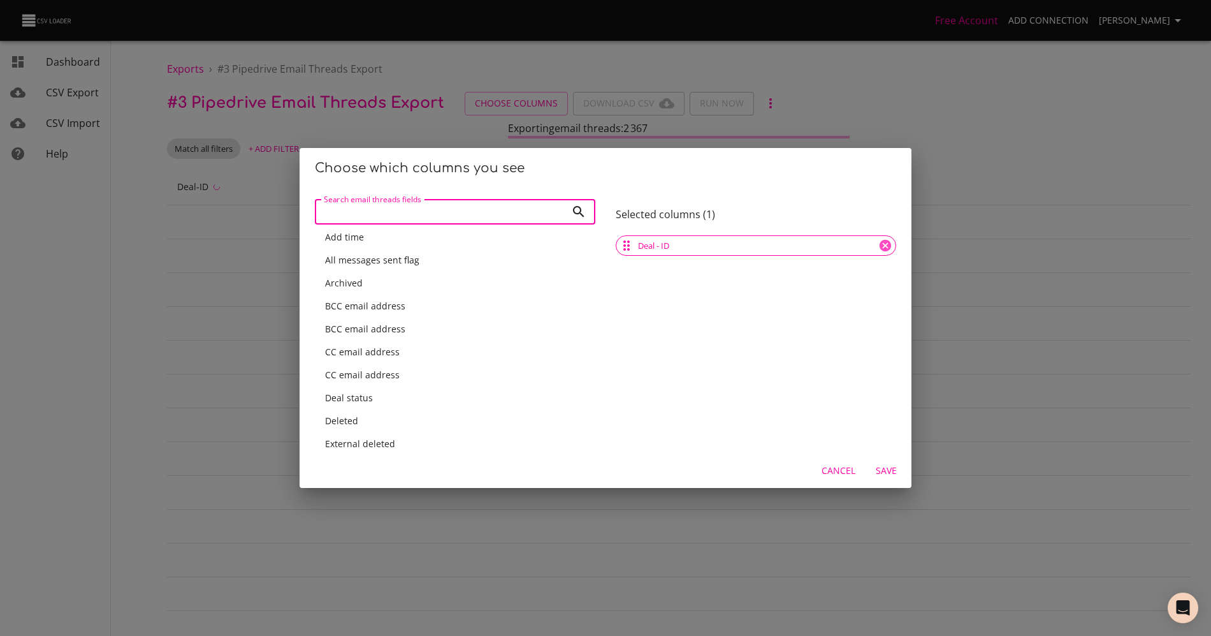
scroll to position [10, 0]
click at [421, 309] on div "BCC email address" at bounding box center [455, 302] width 281 height 23
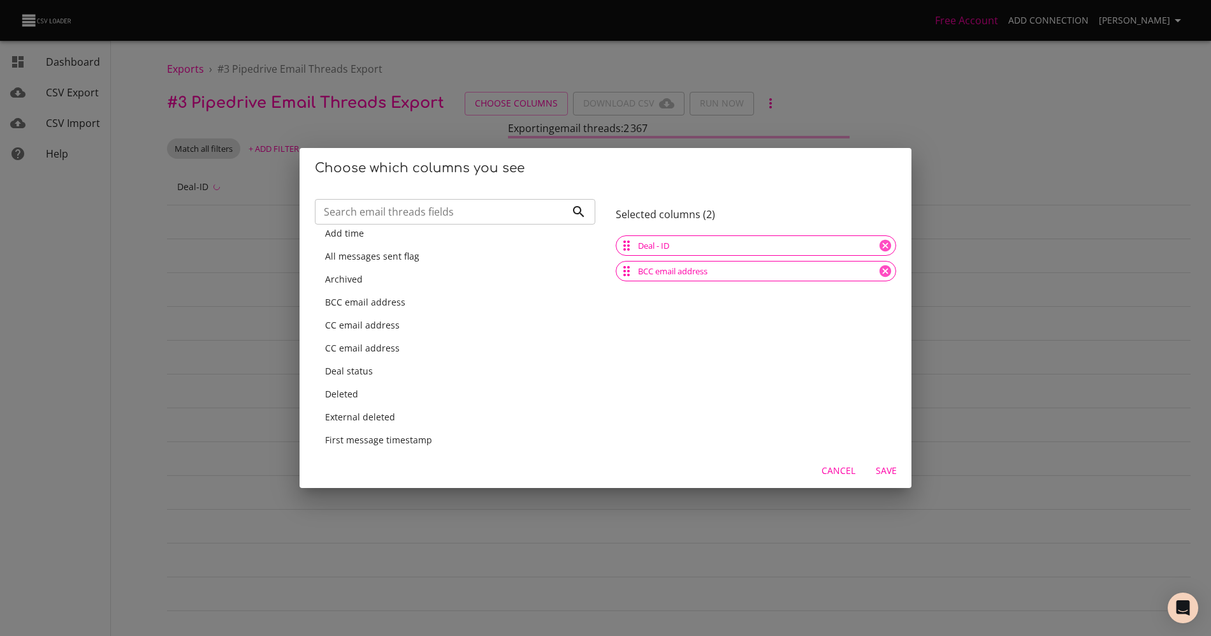
click at [421, 307] on div "BCC email address" at bounding box center [455, 302] width 260 height 13
click at [421, 307] on div "CC email address" at bounding box center [455, 302] width 260 height 13
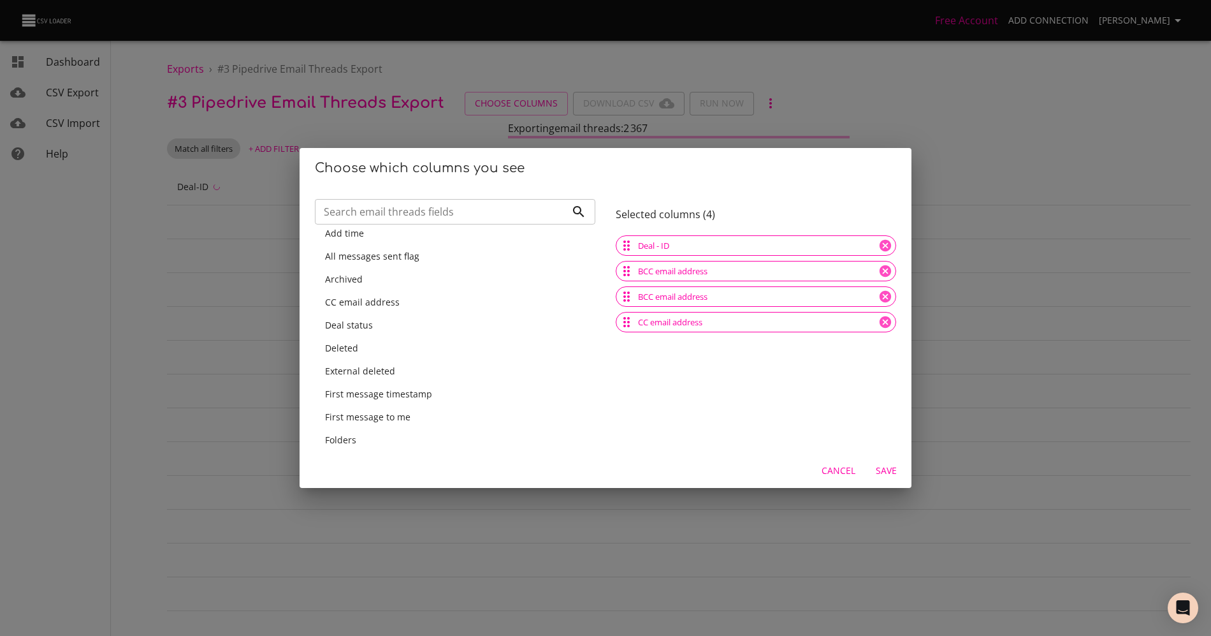
click at [421, 307] on div "CC email address" at bounding box center [455, 302] width 260 height 13
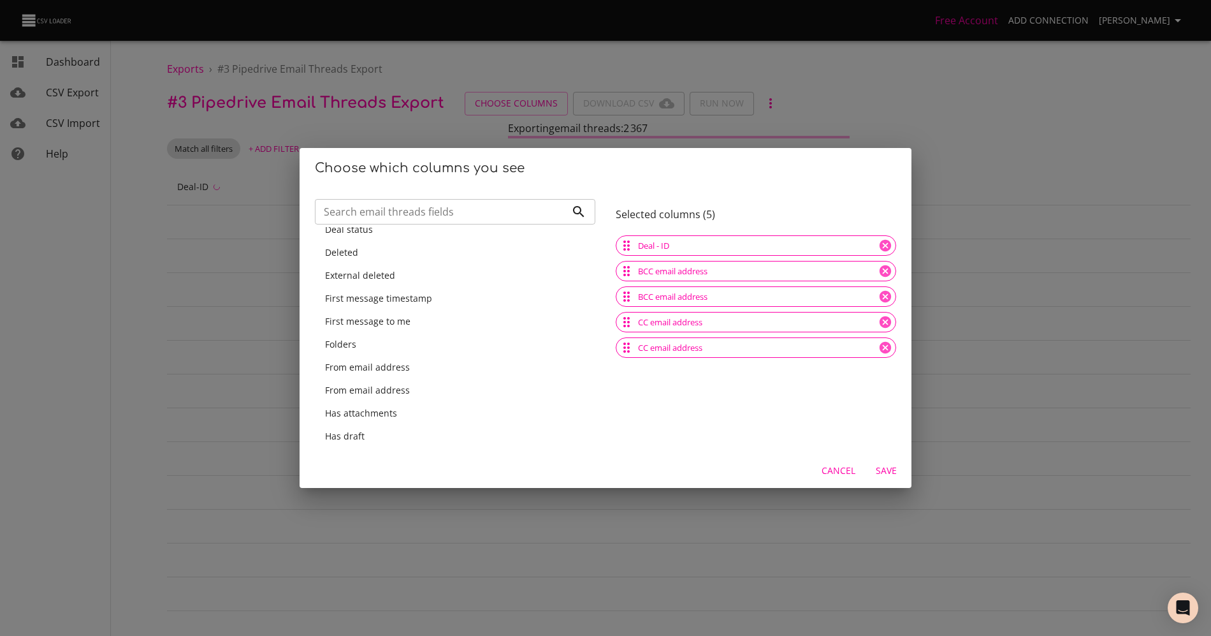
scroll to position [86, 0]
click at [420, 374] on div "From email address" at bounding box center [455, 364] width 281 height 23
click at [419, 365] on div "From email address" at bounding box center [455, 364] width 260 height 13
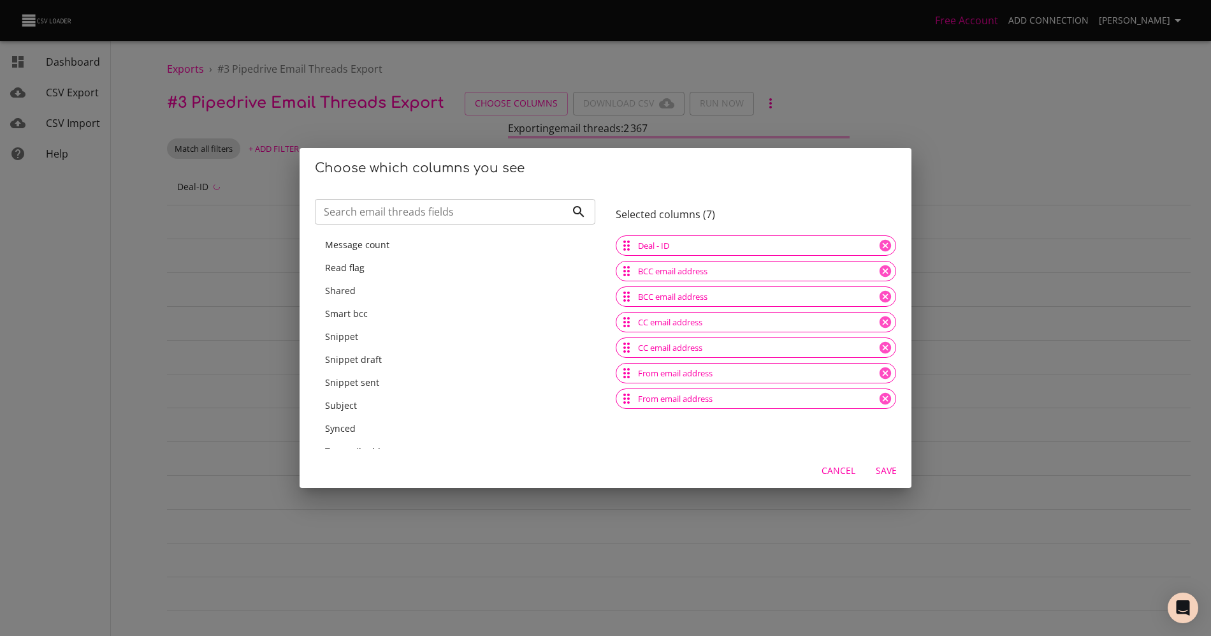
scroll to position [822, 0]
click at [394, 203] on input "Search email threads fields" at bounding box center [440, 212] width 251 height 26
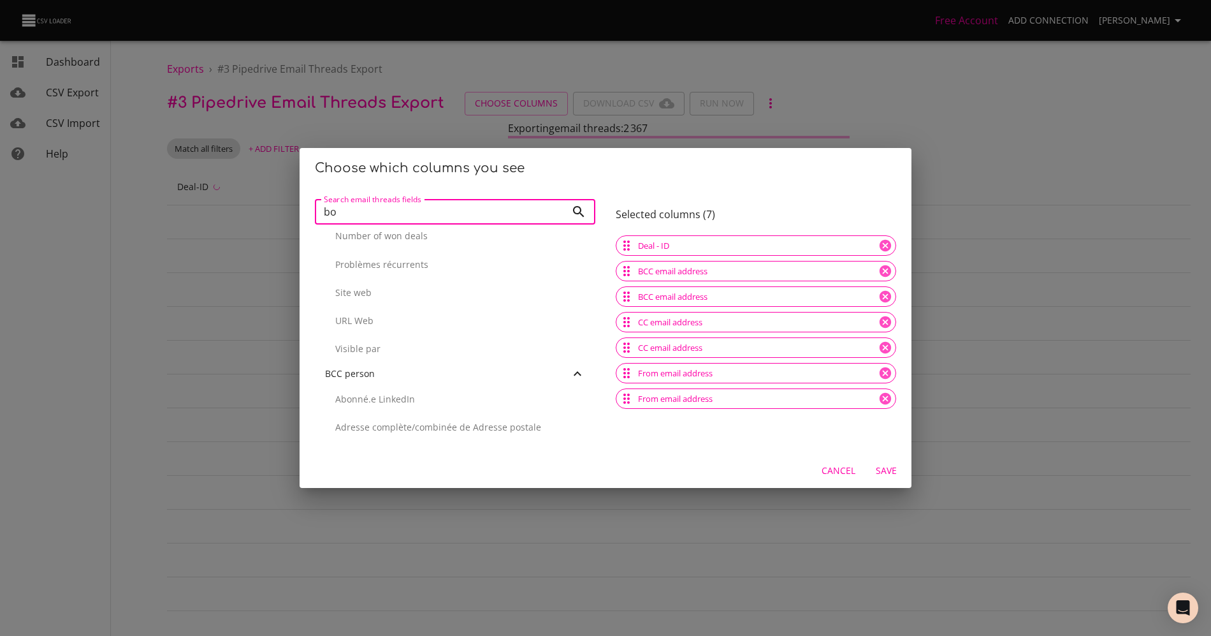
scroll to position [18, 0]
type input "body"
click at [423, 208] on input "body" at bounding box center [440, 212] width 251 height 26
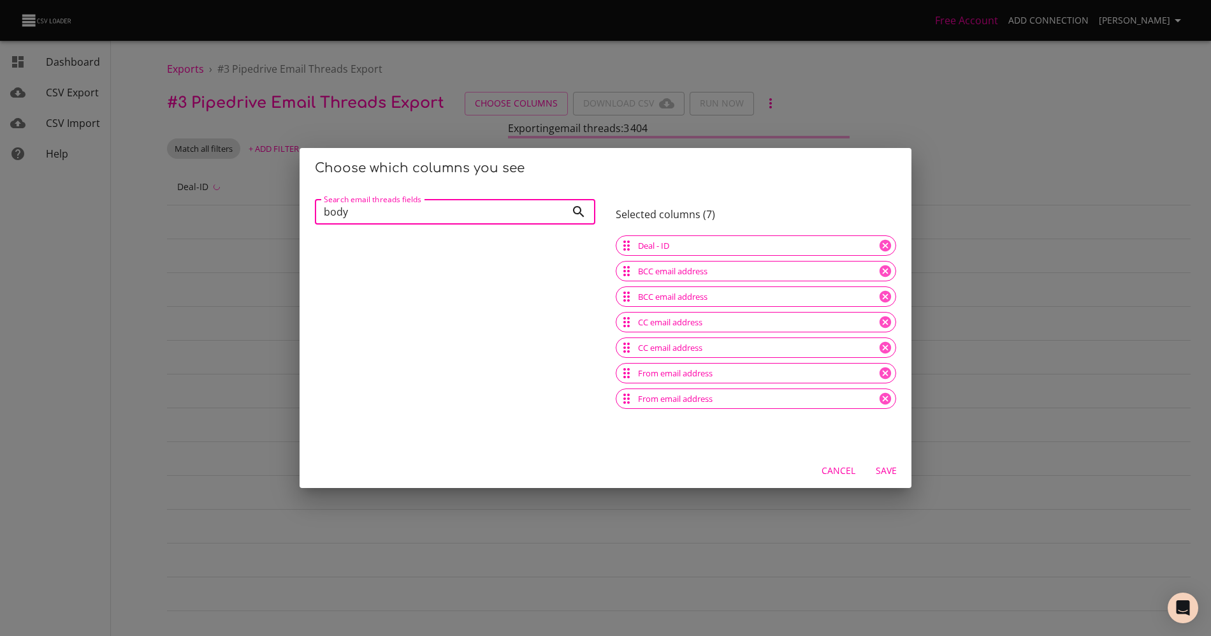
click at [423, 208] on input "body" at bounding box center [440, 212] width 251 height 26
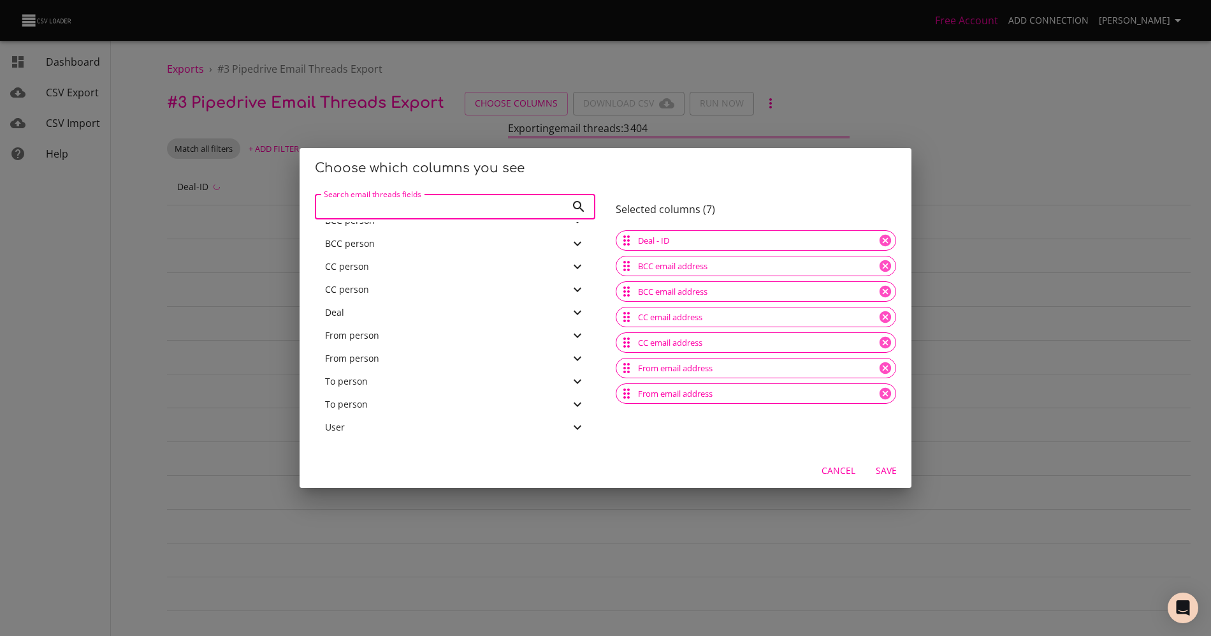
click at [893, 469] on span "Save" at bounding box center [886, 471] width 31 height 16
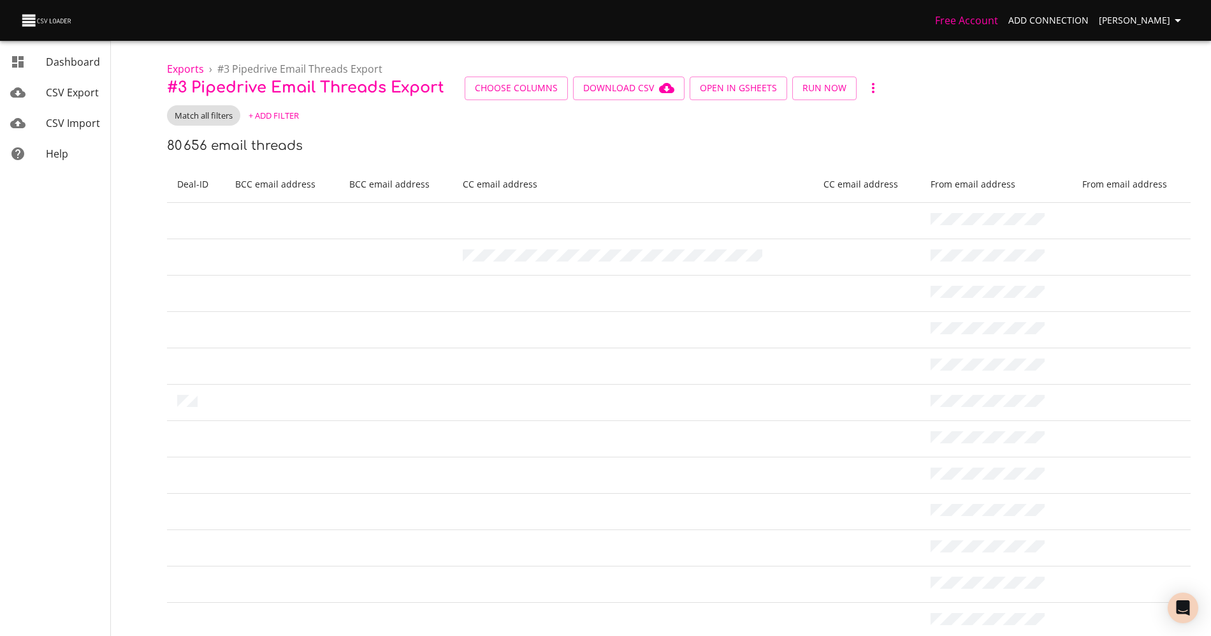
click at [464, 125] on div "Match all filters + Add Filter" at bounding box center [679, 115] width 1024 height 20
click at [287, 115] on span "+ Add Filter" at bounding box center [274, 115] width 50 height 15
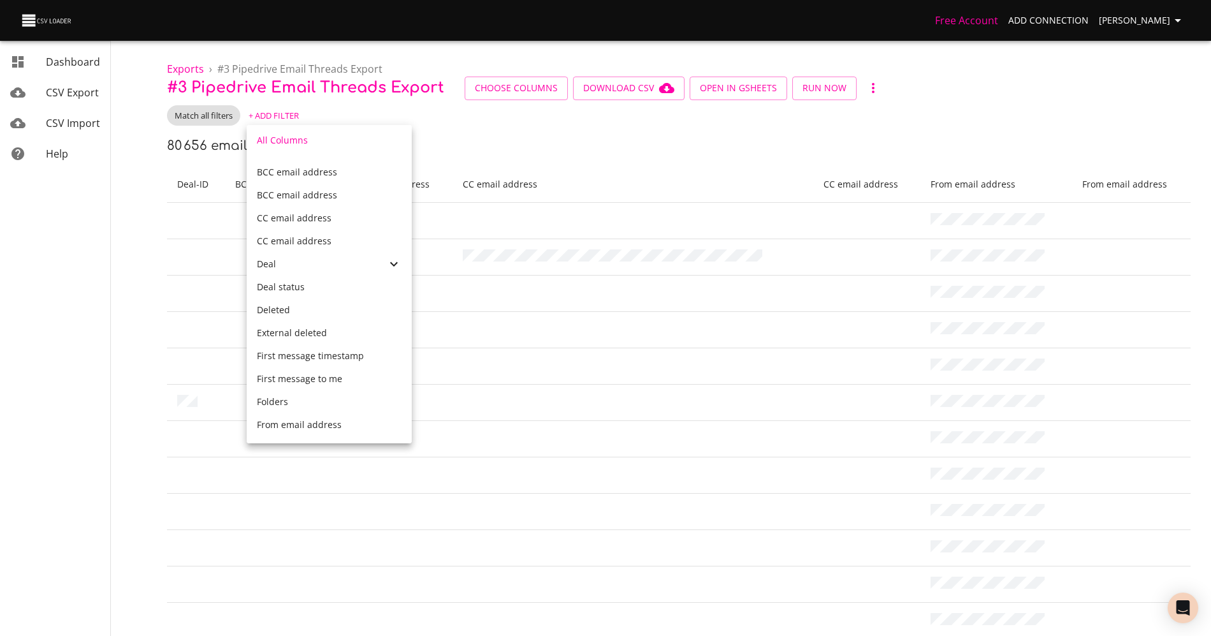
scroll to position [108, 0]
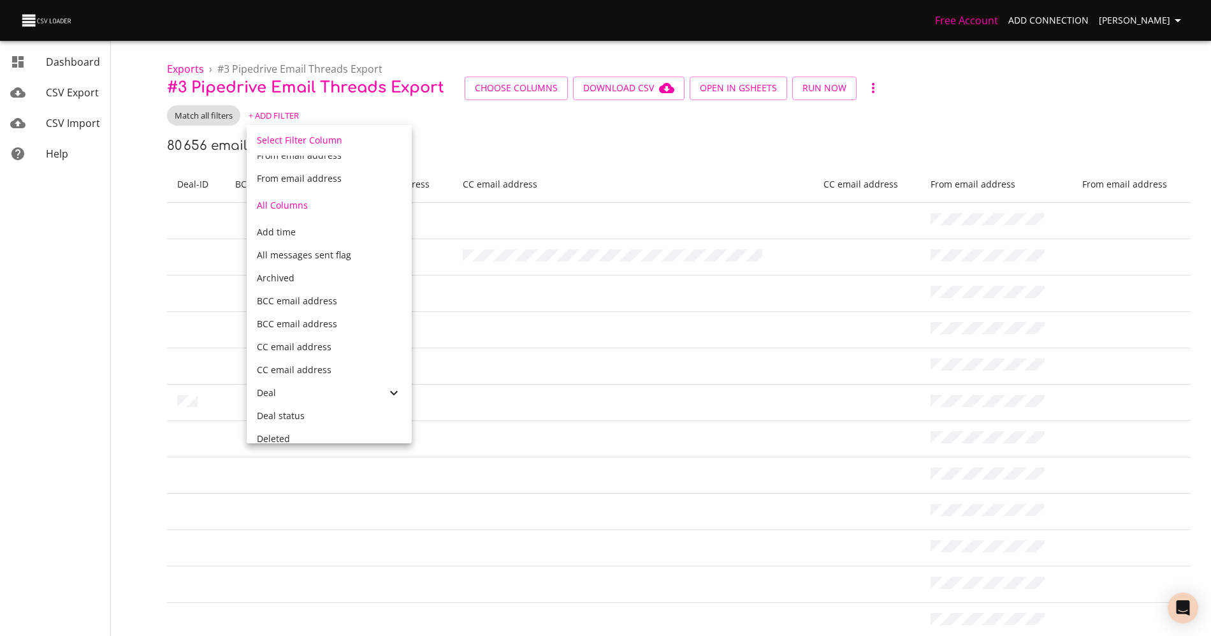
click at [307, 401] on div "Deal" at bounding box center [329, 392] width 165 height 23
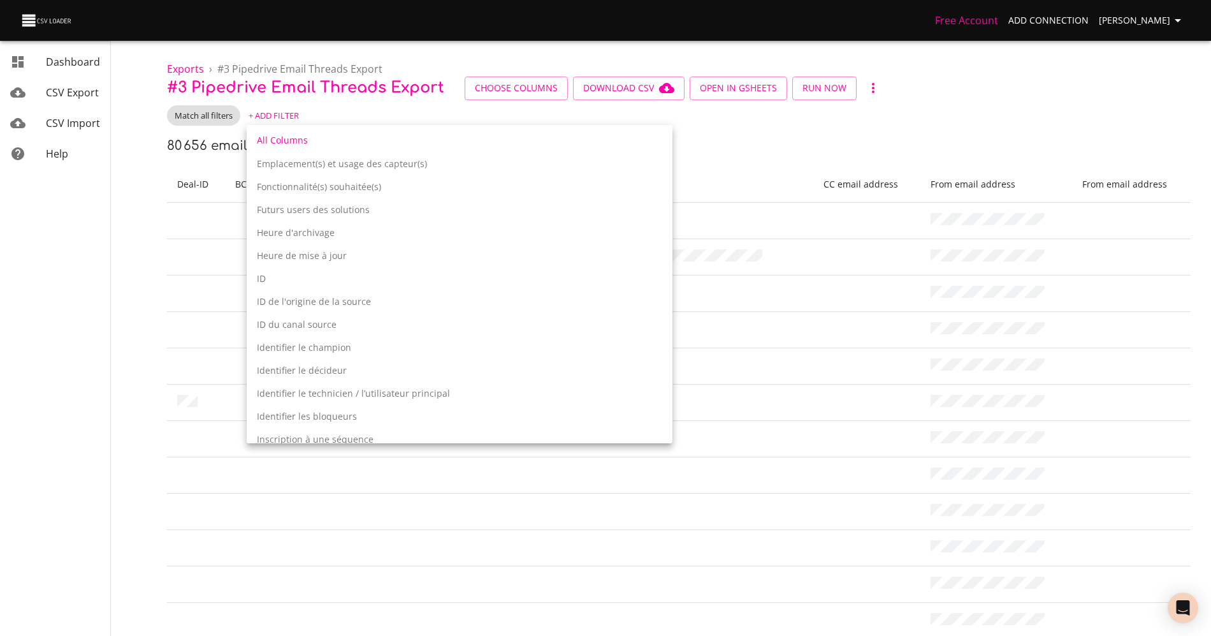
scroll to position [1371, 0]
click at [293, 270] on div "ID" at bounding box center [460, 278] width 426 height 23
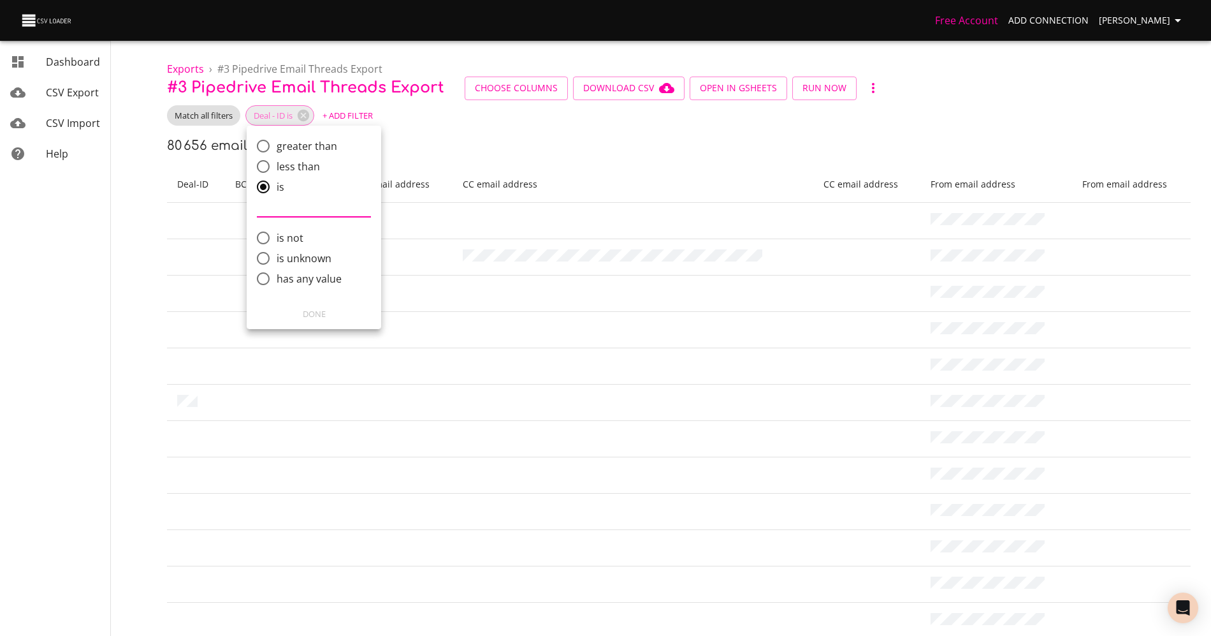
click at [312, 279] on span "has any value" at bounding box center [309, 278] width 65 height 15
click at [277, 279] on input "has any value" at bounding box center [263, 278] width 27 height 27
radio input "true"
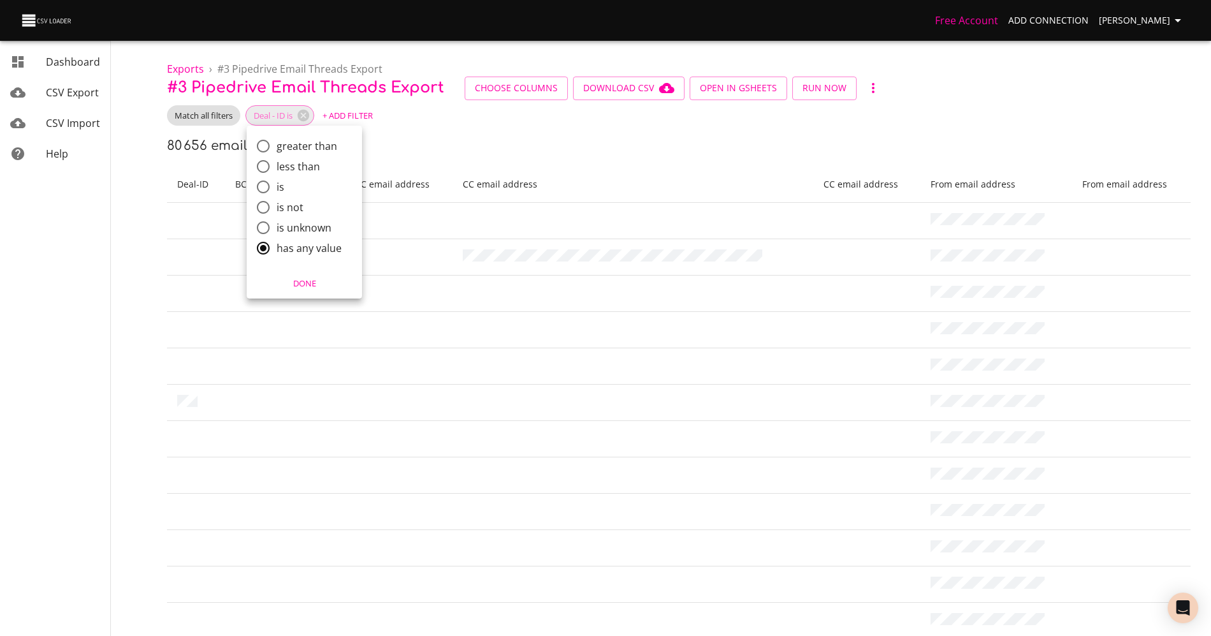
click at [312, 279] on span "Done" at bounding box center [304, 283] width 99 height 15
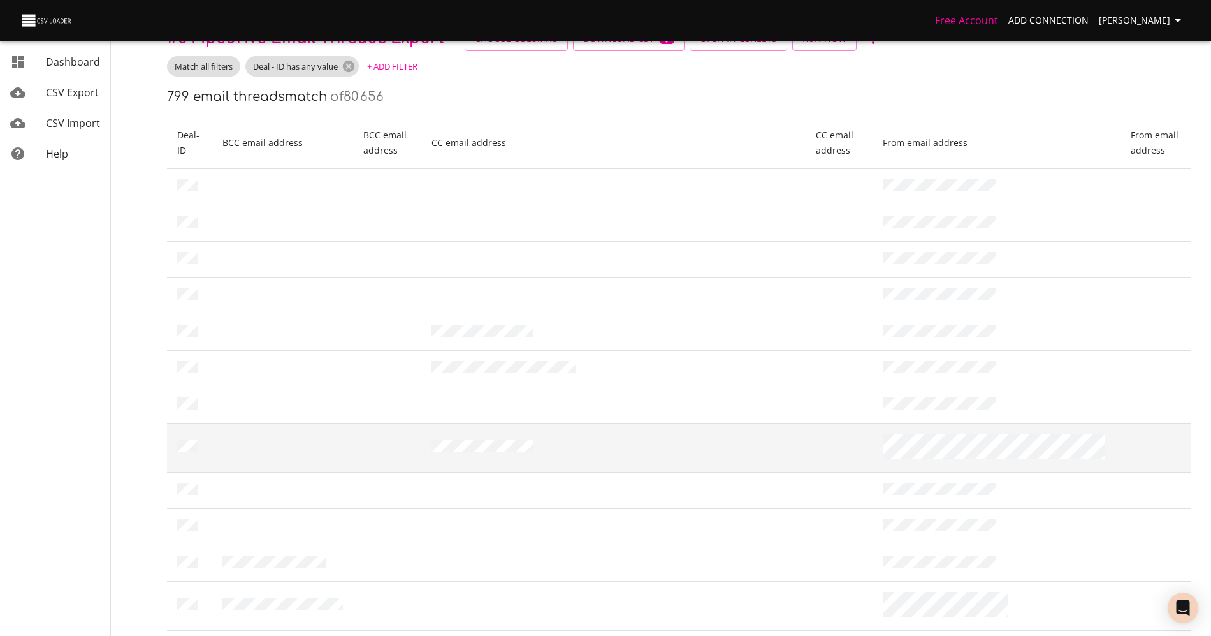
scroll to position [0, 0]
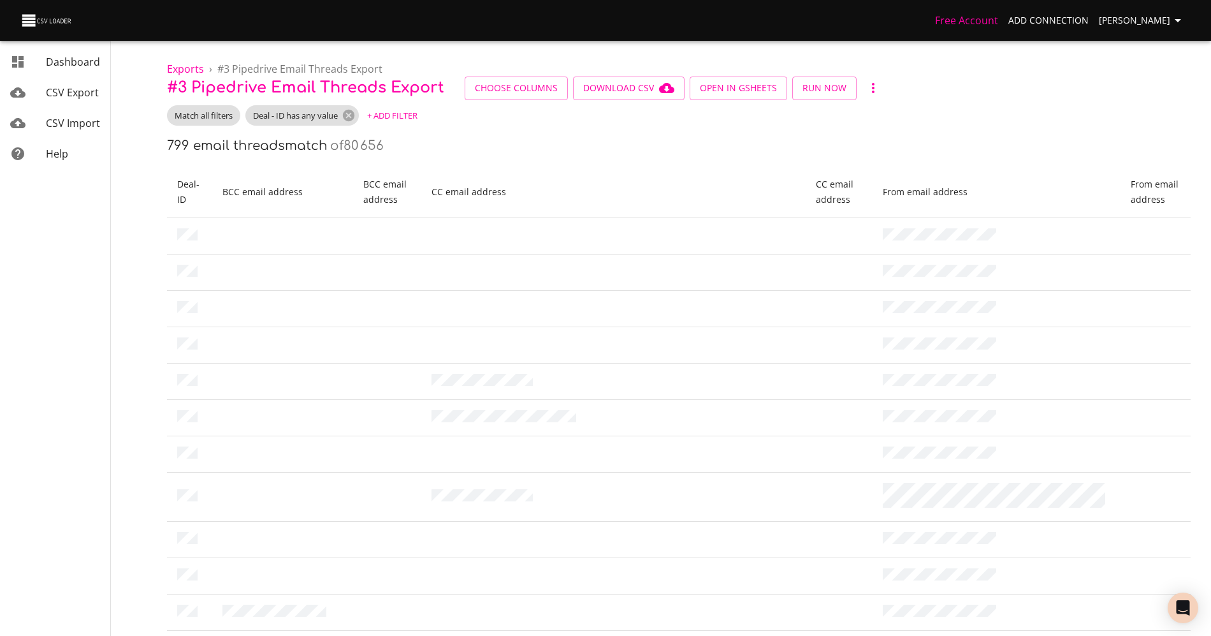
click at [318, 150] on h6 "799 email threads match" at bounding box center [247, 145] width 161 height 15
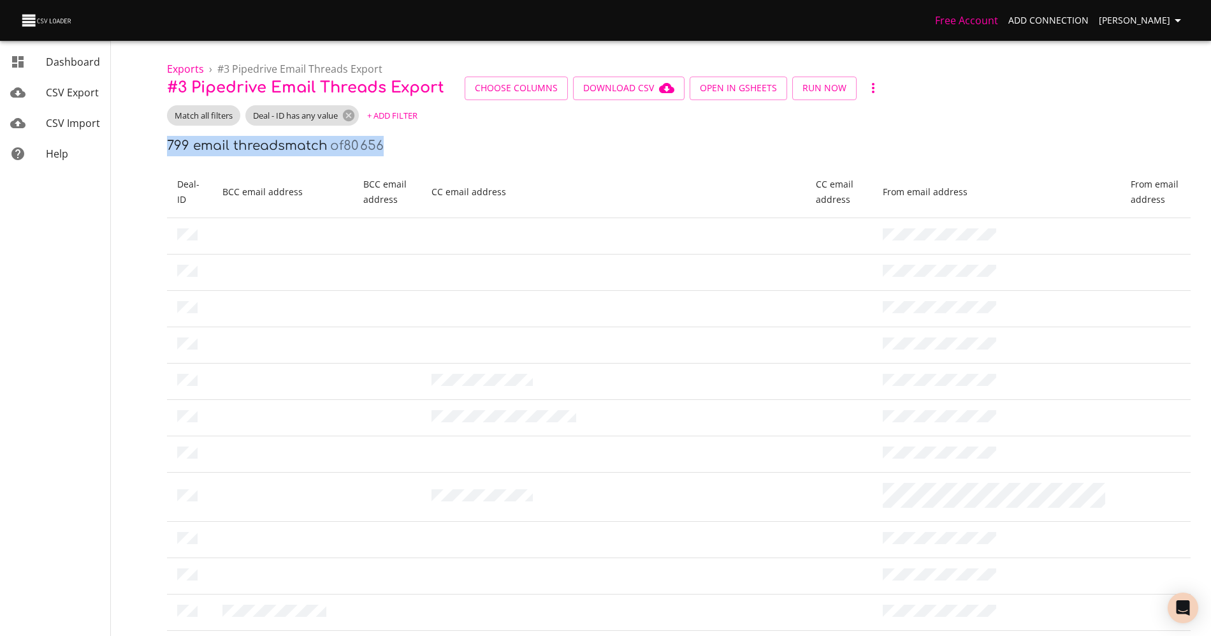
click at [362, 150] on h6 "of 80 656" at bounding box center [357, 145] width 54 height 15
click at [307, 110] on span "Deal - ID has any value" at bounding box center [295, 116] width 100 height 12
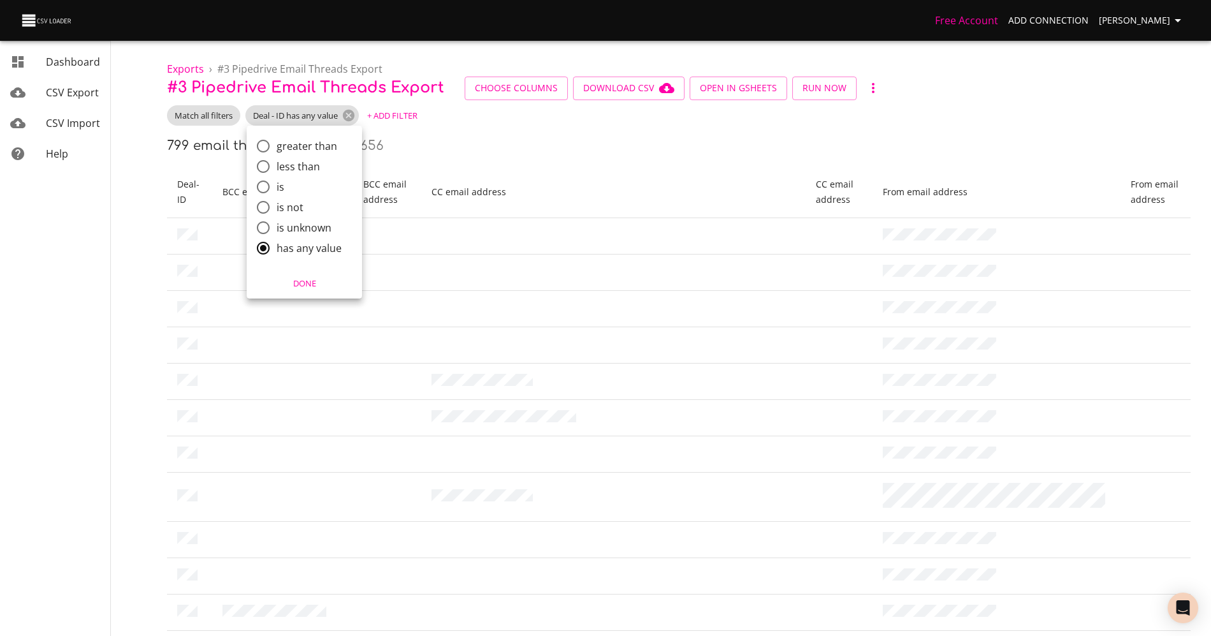
click at [285, 184] on label "is" at bounding box center [296, 187] width 92 height 20
click at [277, 184] on input "is" at bounding box center [263, 186] width 27 height 27
radio input "true"
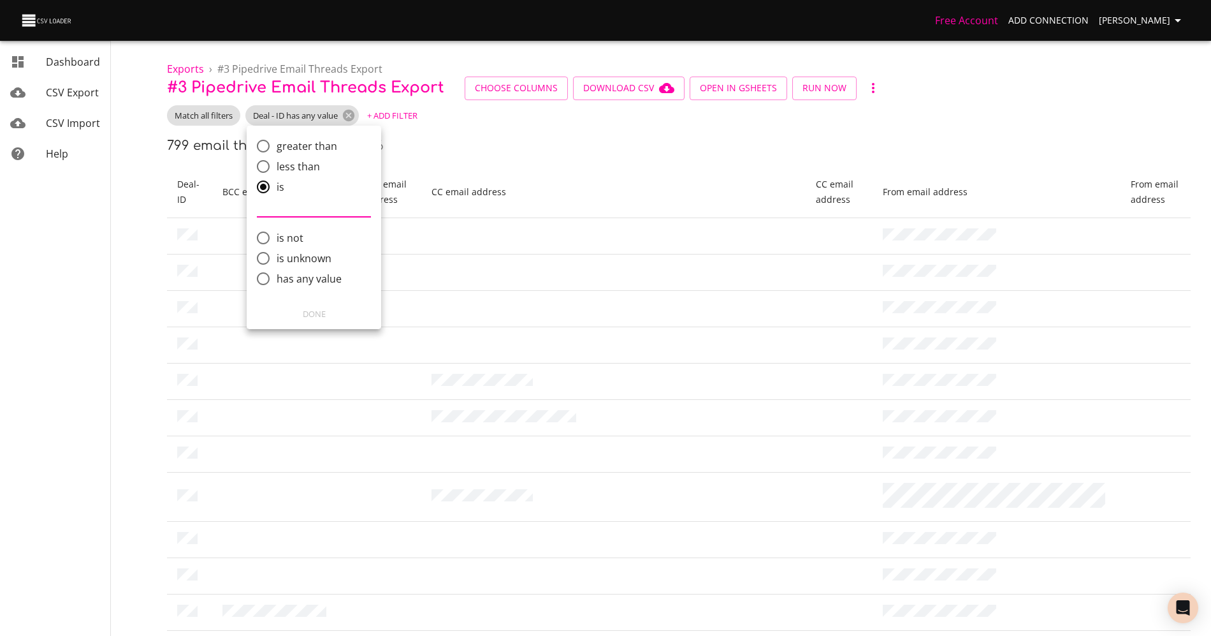
click at [288, 243] on span "is not" at bounding box center [290, 237] width 27 height 15
click at [277, 243] on input "is not" at bounding box center [263, 237] width 27 height 27
radio input "true"
click at [298, 223] on input "comparison" at bounding box center [314, 227] width 114 height 20
click at [289, 149] on span "greater than" at bounding box center [307, 145] width 61 height 15
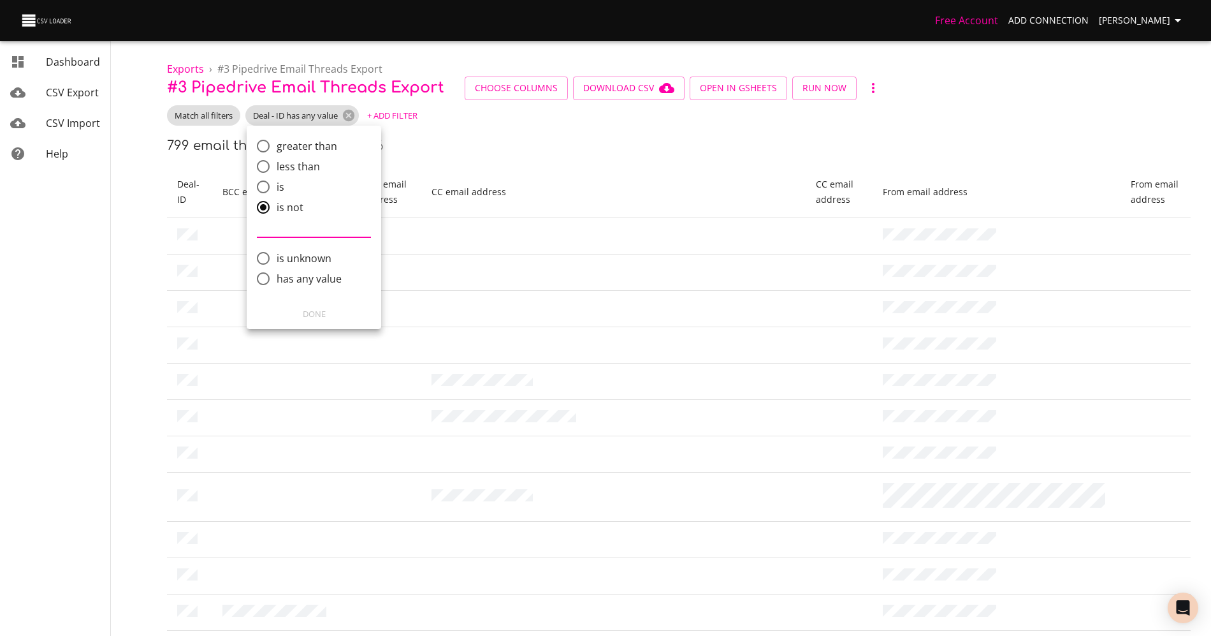
click at [277, 149] on input "greater than" at bounding box center [263, 146] width 27 height 27
radio input "true"
click at [289, 164] on input "comparison" at bounding box center [314, 166] width 114 height 20
type input "1"
click at [306, 314] on span "Done" at bounding box center [314, 314] width 118 height 15
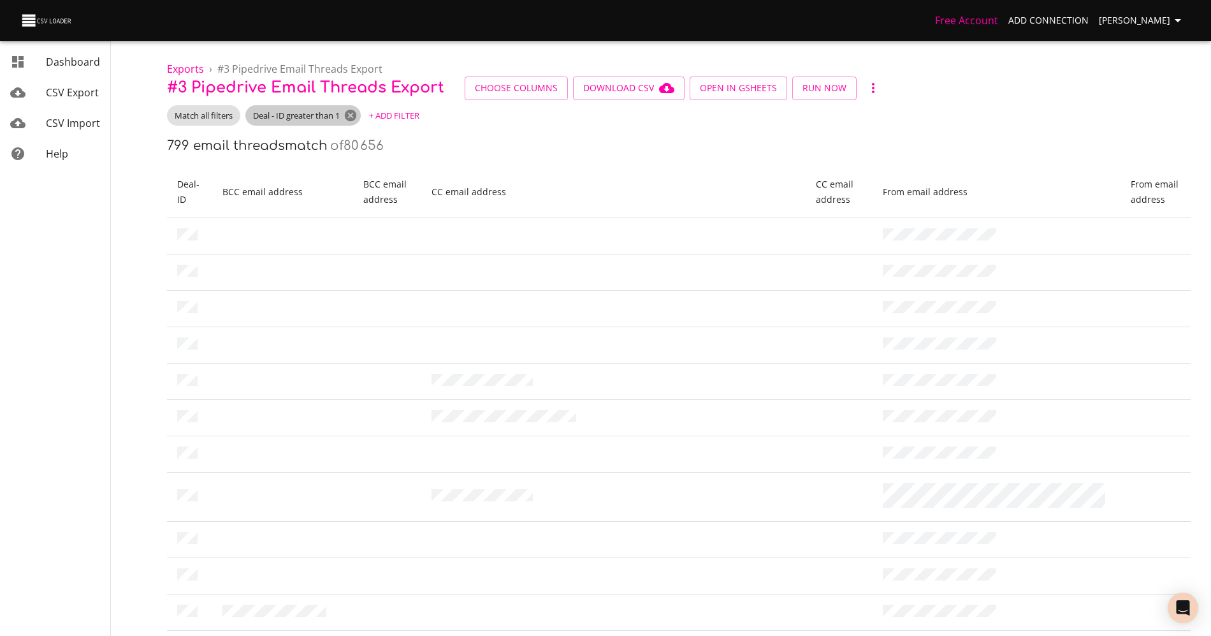
click at [353, 115] on icon at bounding box center [351, 115] width 14 height 14
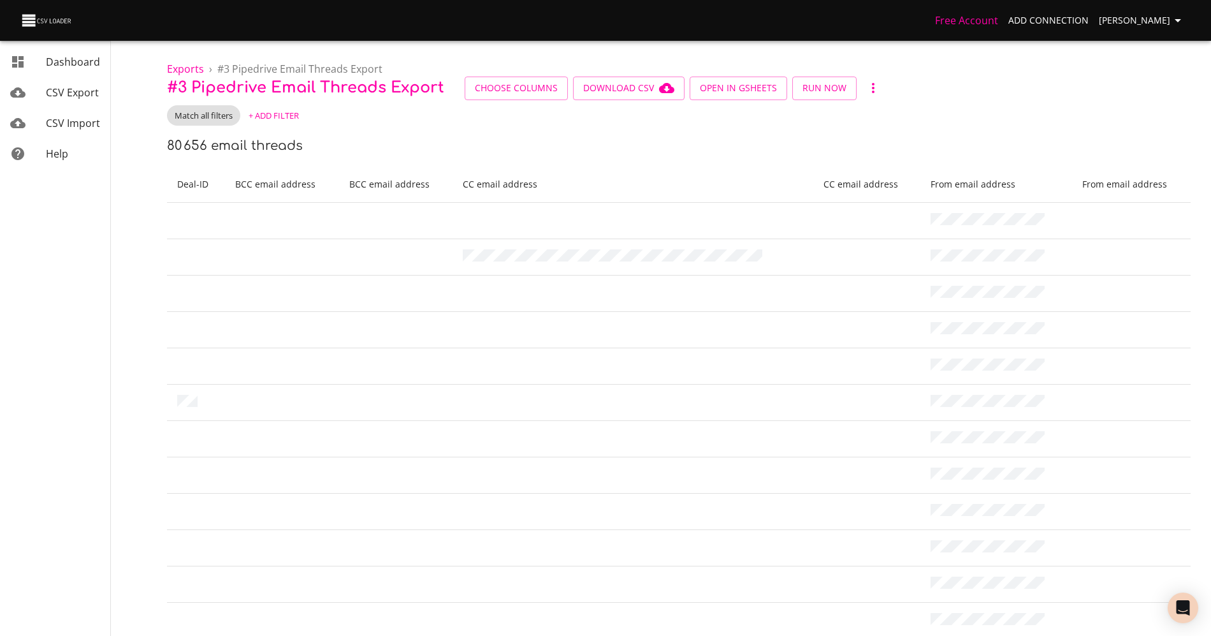
click at [296, 119] on span "+ Add Filter" at bounding box center [274, 115] width 50 height 15
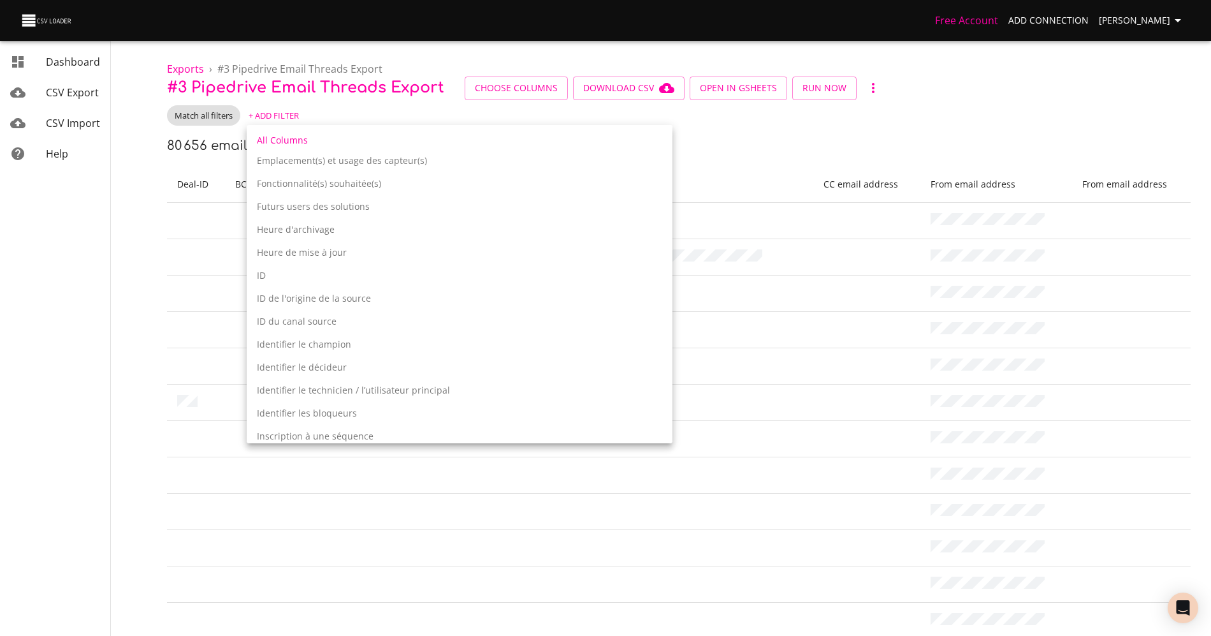
scroll to position [1384, 0]
click at [286, 268] on p "ID" at bounding box center [459, 265] width 405 height 13
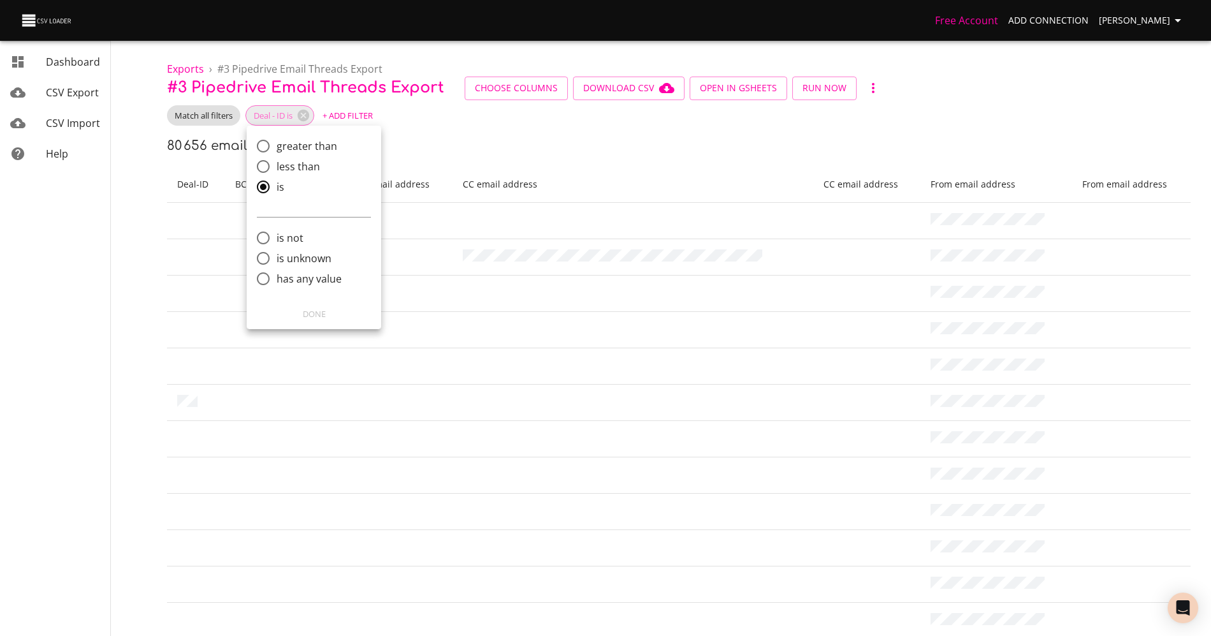
click at [302, 278] on span "has any value" at bounding box center [309, 278] width 65 height 15
click at [277, 278] on input "has any value" at bounding box center [263, 278] width 27 height 27
radio input "true"
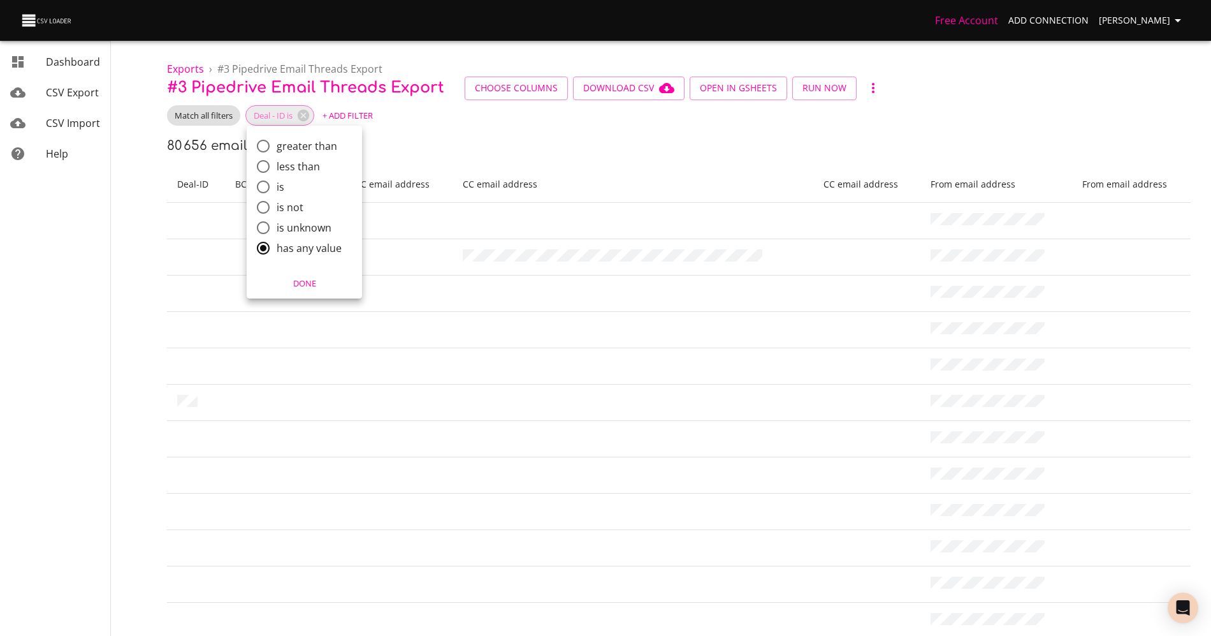
click at [302, 278] on span "Done" at bounding box center [304, 283] width 99 height 15
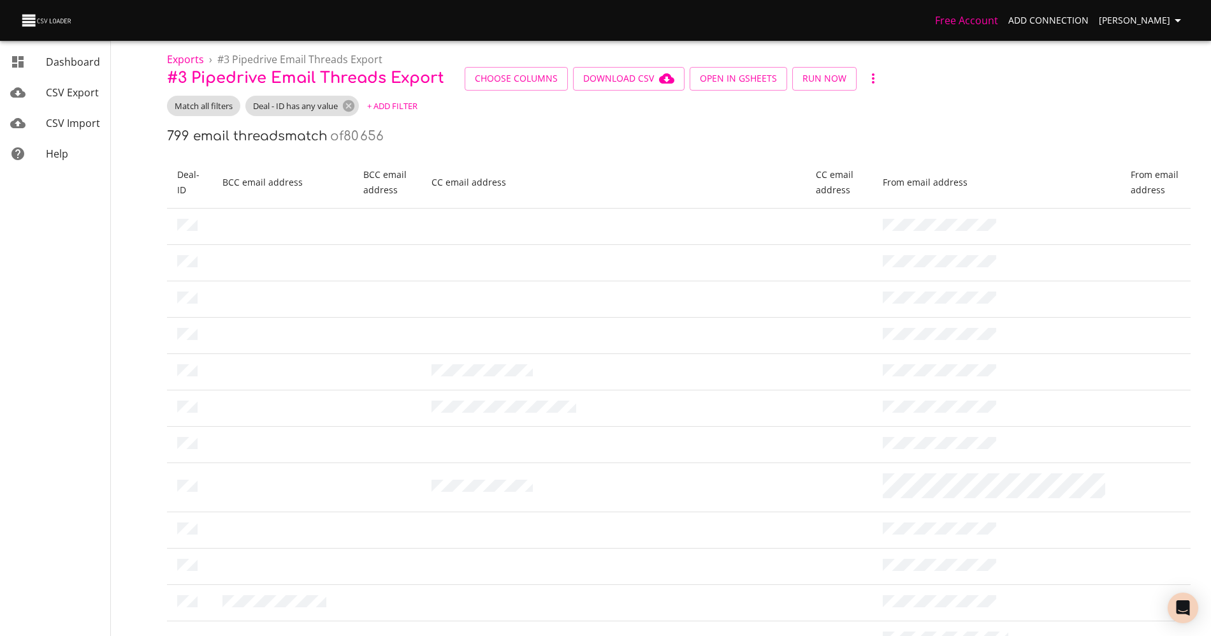
scroll to position [0, 0]
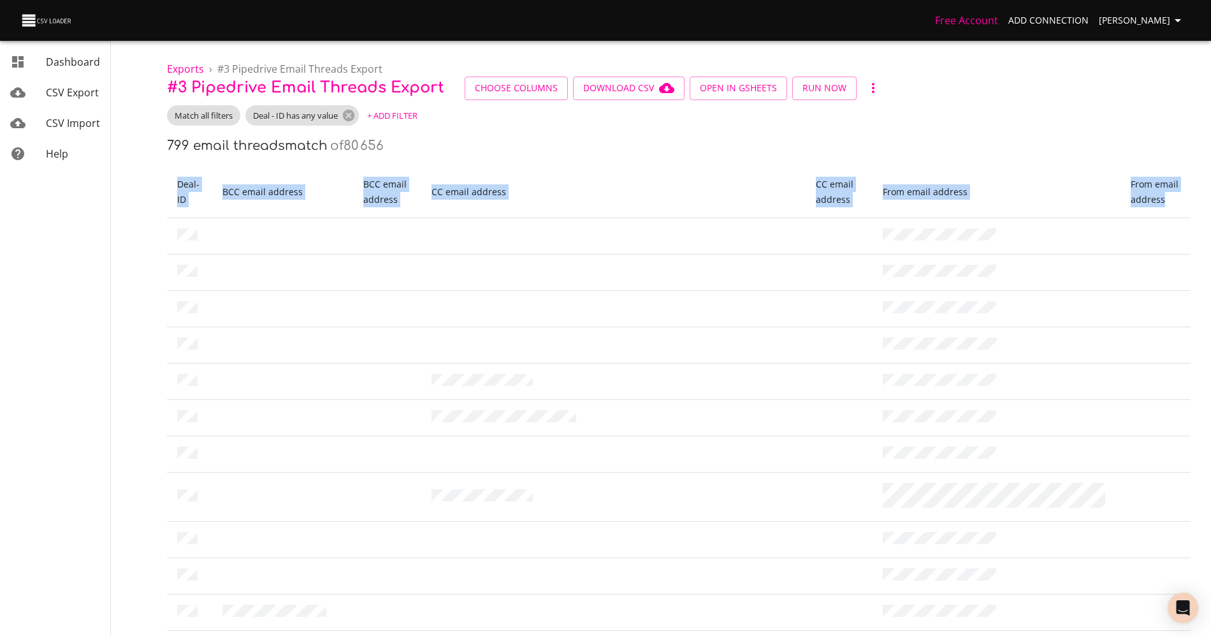
drag, startPoint x: 174, startPoint y: 183, endPoint x: 1190, endPoint y: 203, distance: 1016.5
click at [1190, 203] on tr "Deal - ID BCC email address BCC email address CC email address CC email address…" at bounding box center [679, 192] width 1024 height 52
click at [1056, 199] on th "From email address" at bounding box center [997, 192] width 249 height 52
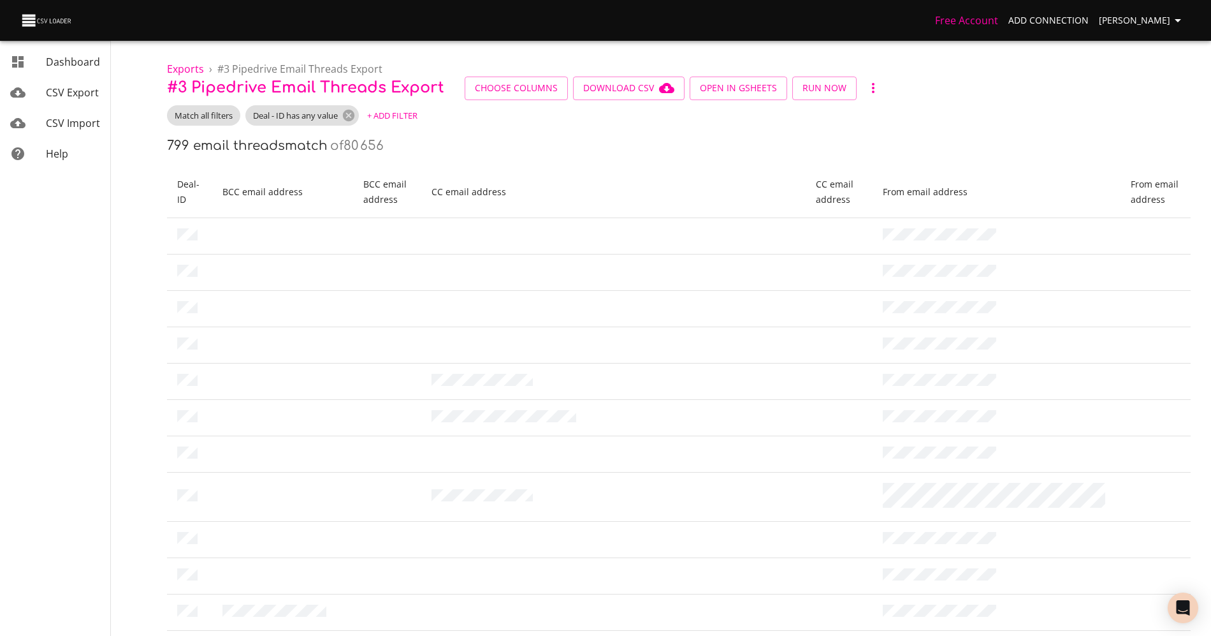
click at [1056, 199] on th "From email address" at bounding box center [997, 192] width 249 height 52
click at [486, 214] on th "CC email address" at bounding box center [613, 192] width 384 height 52
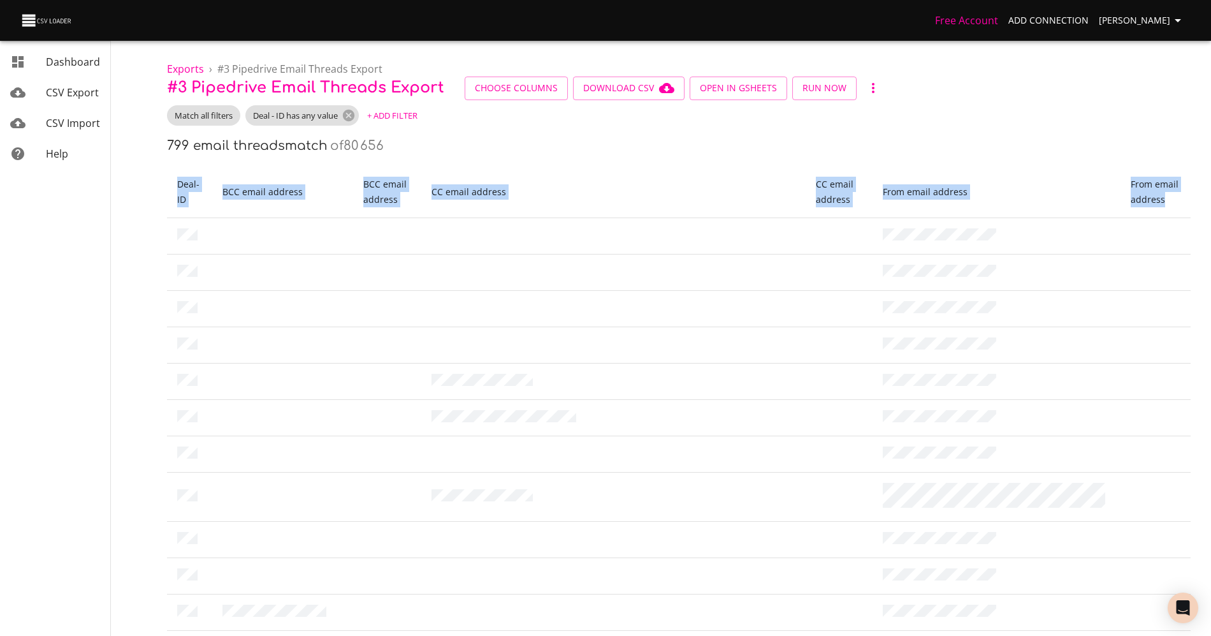
drag, startPoint x: 176, startPoint y: 182, endPoint x: 1172, endPoint y: 208, distance: 996.2
click at [1172, 208] on tr "Deal - ID BCC email address BCC email address CC email address CC email address…" at bounding box center [679, 192] width 1024 height 52
click at [1172, 208] on th "From email address" at bounding box center [1156, 192] width 70 height 52
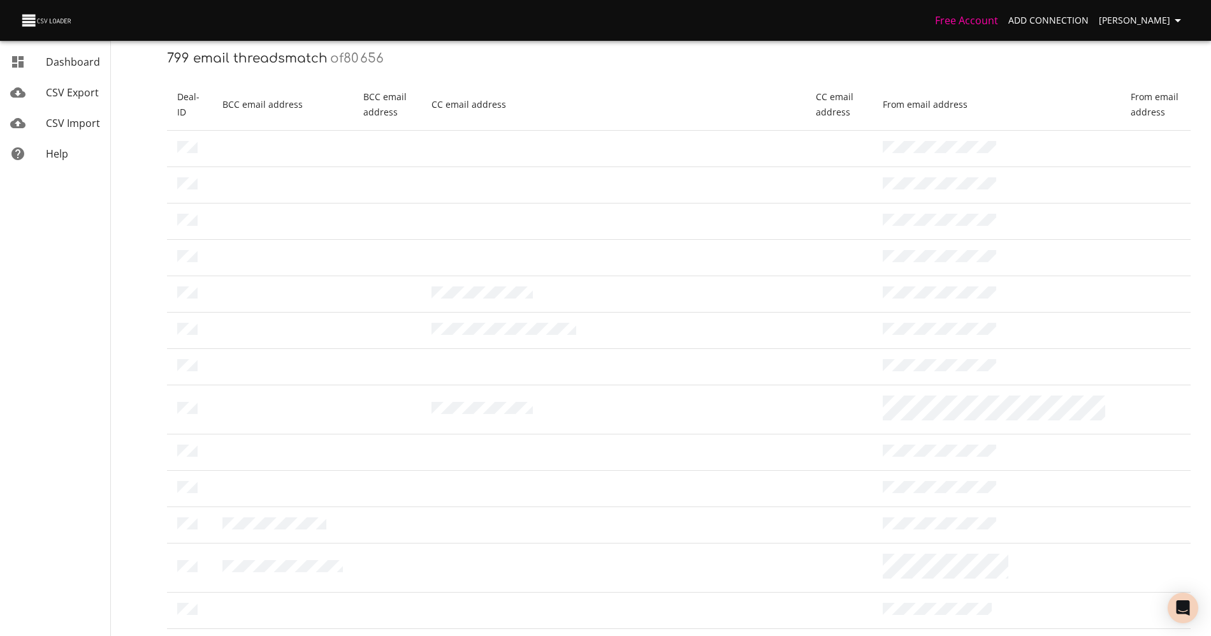
scroll to position [613, 0]
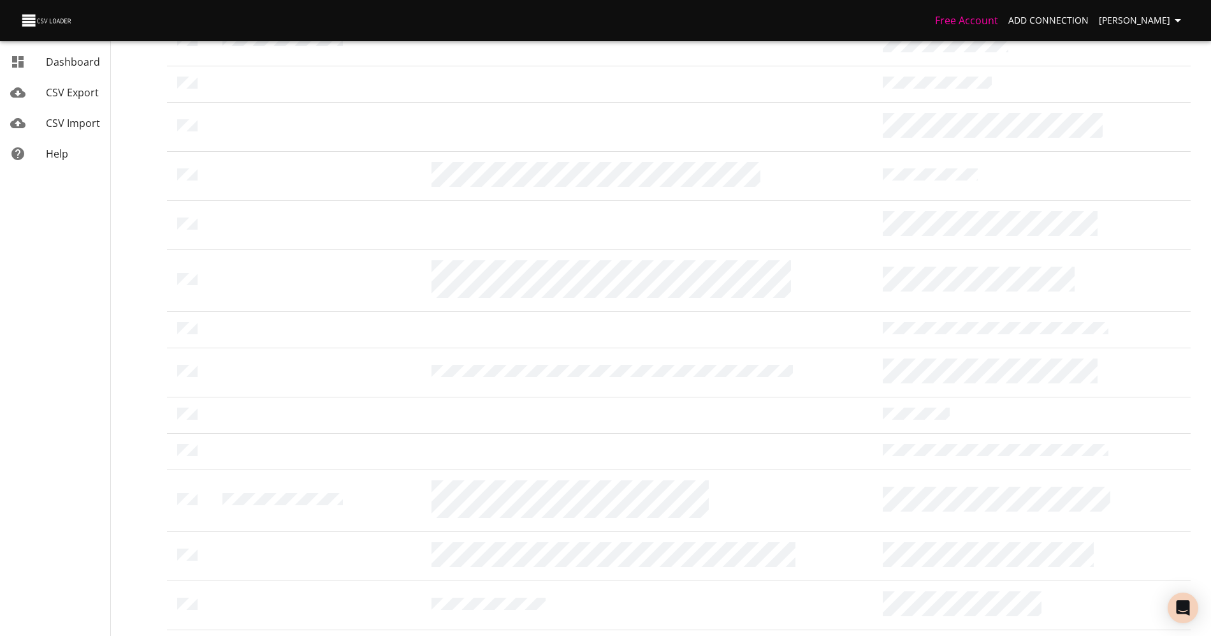
click at [978, 608] on li "200" at bounding box center [976, 608] width 38 height 23
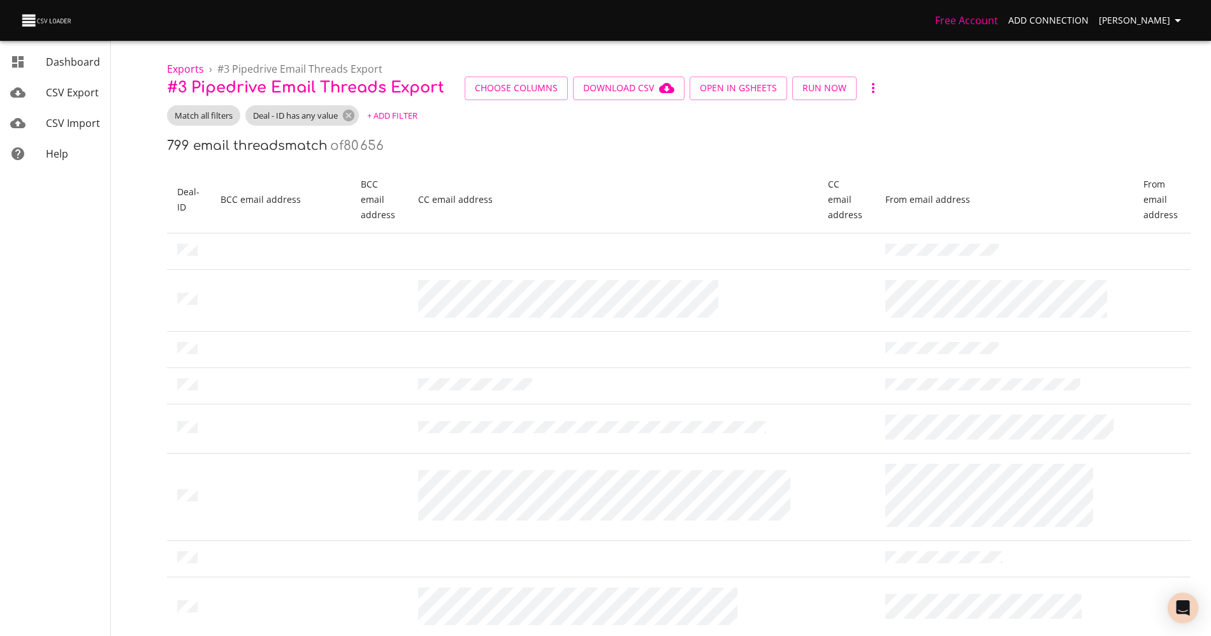
click at [404, 113] on span "+ Add Filter" at bounding box center [392, 115] width 50 height 15
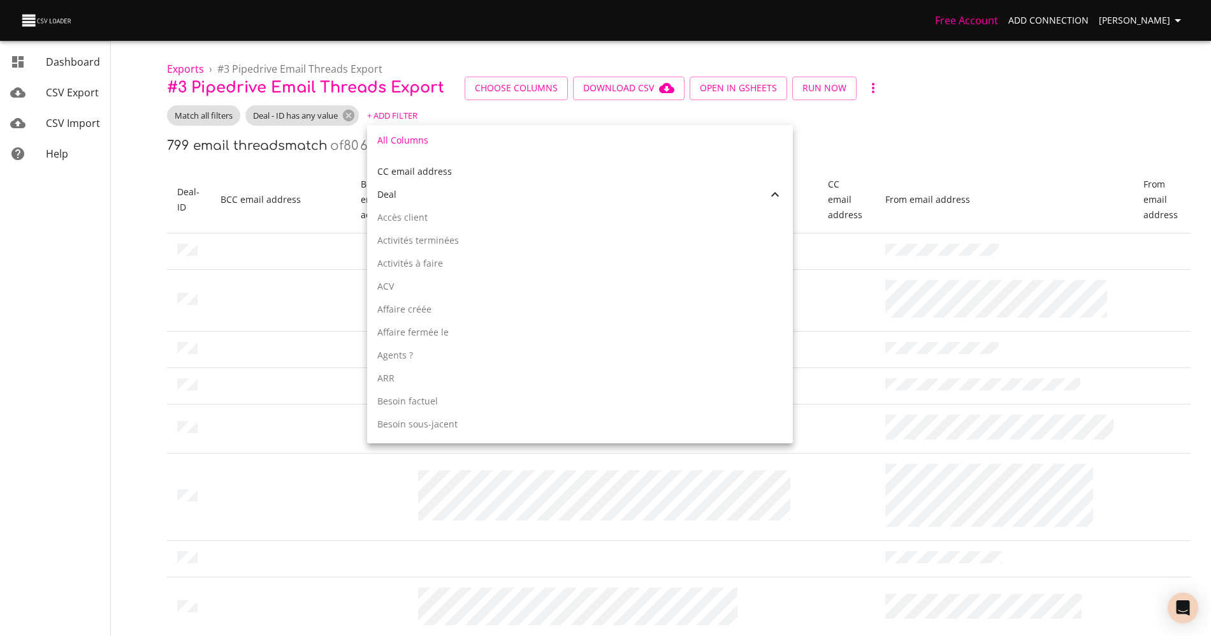
scroll to position [283, 0]
click at [427, 215] on div "Deal" at bounding box center [572, 218] width 390 height 13
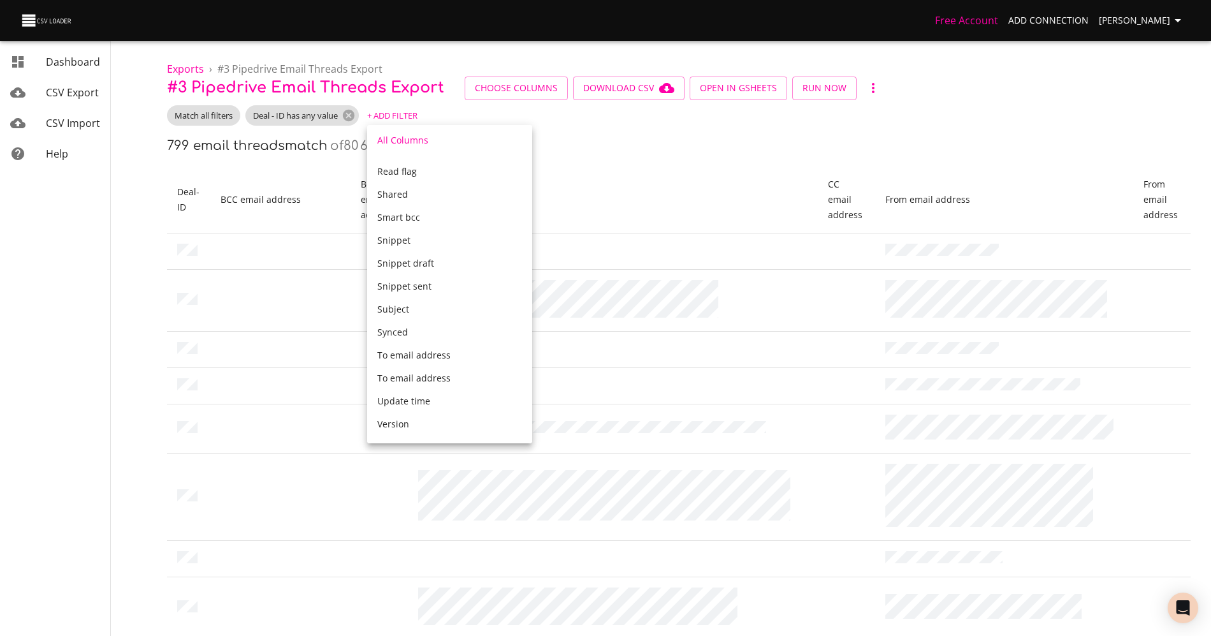
scroll to position [828, 0]
click at [283, 133] on div at bounding box center [605, 318] width 1211 height 636
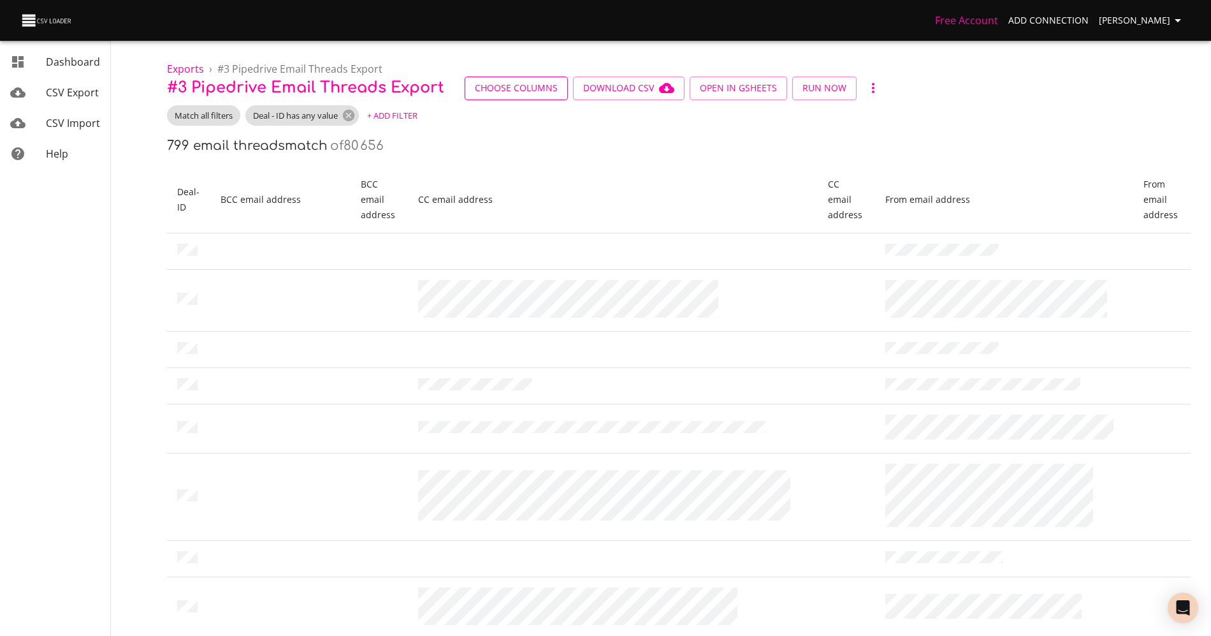
click at [500, 87] on span "Choose Columns" at bounding box center [516, 88] width 83 height 16
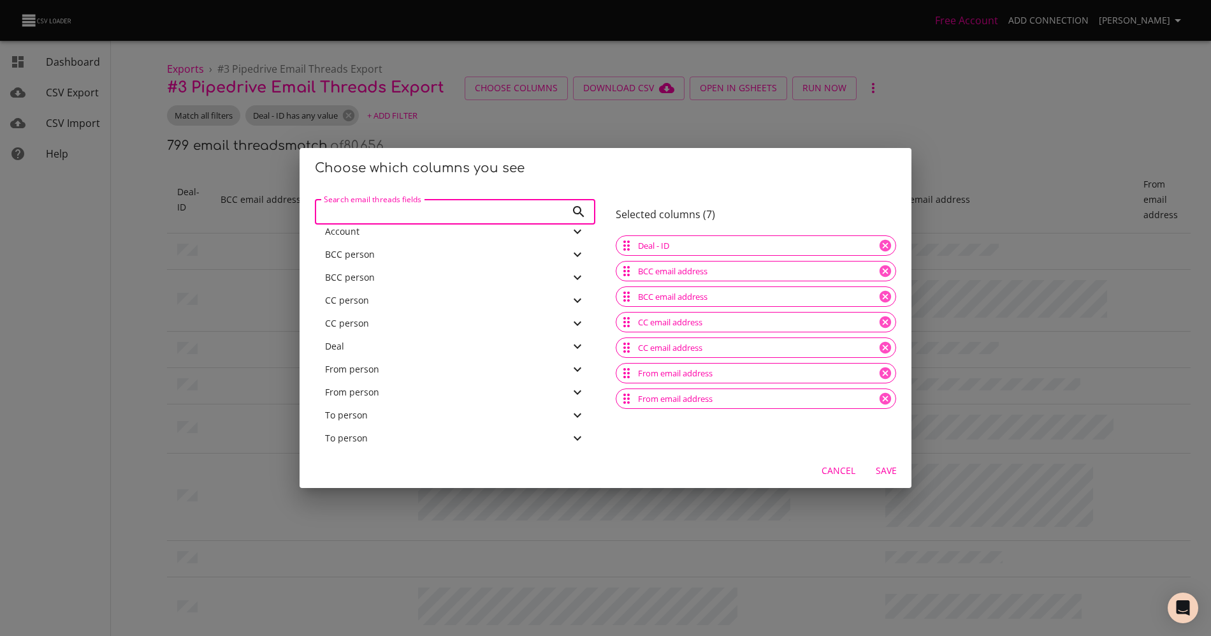
scroll to position [791, 0]
click at [393, 229] on div "Account" at bounding box center [447, 234] width 245 height 13
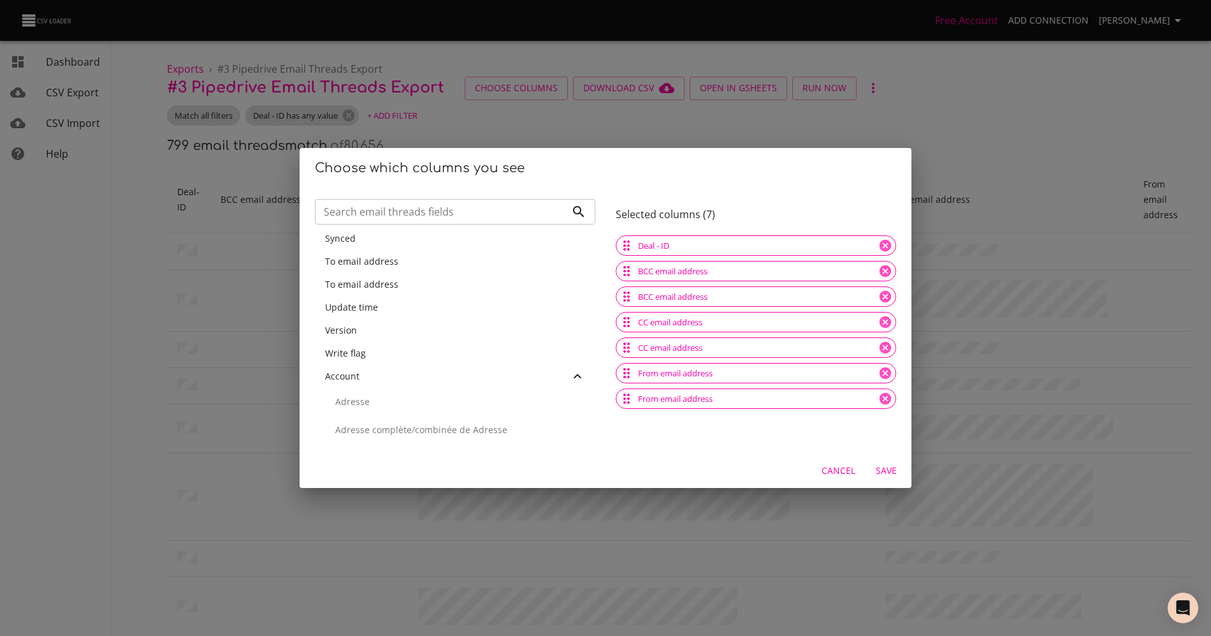
scroll to position [654, 0]
click at [386, 369] on div "Account" at bounding box center [447, 371] width 245 height 13
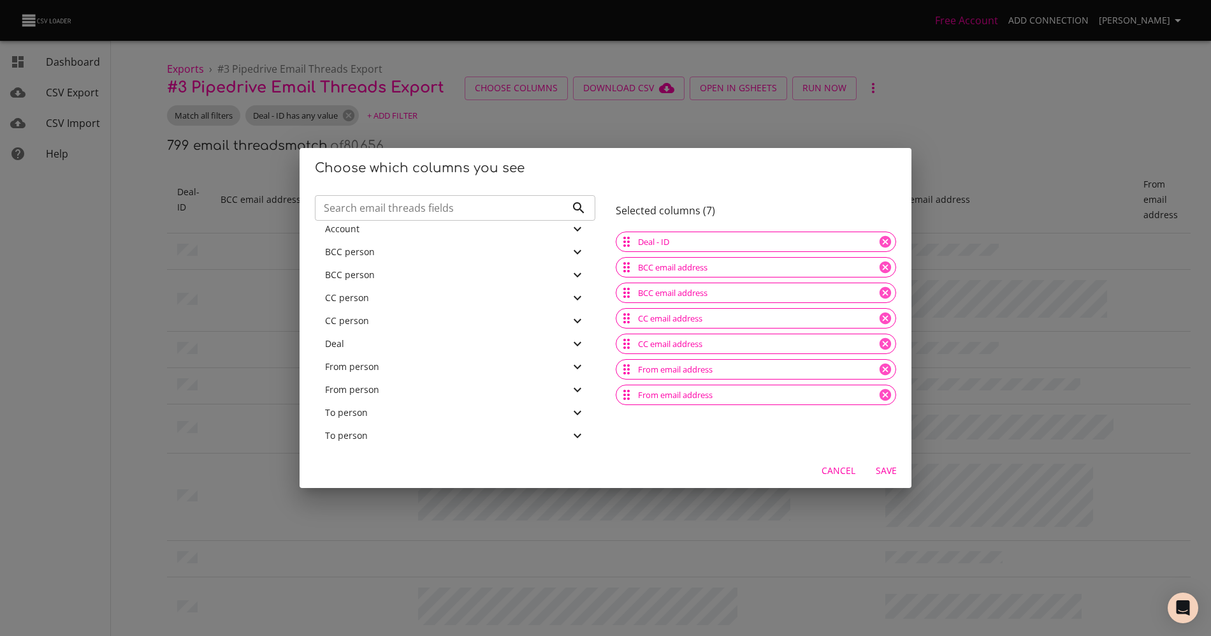
scroll to position [788, 0]
click at [851, 472] on span "Cancel" at bounding box center [839, 471] width 34 height 16
